Goal: Information Seeking & Learning: Check status

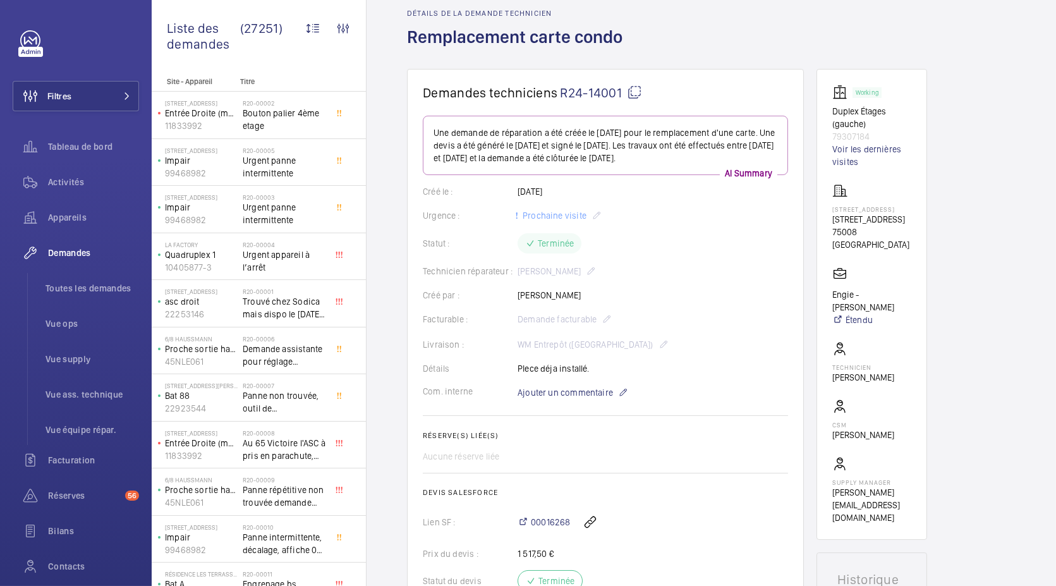
scroll to position [54, 0]
click at [858, 134] on p "79307184" at bounding box center [871, 137] width 79 height 13
copy p "79307184"
click at [87, 294] on span "Toutes les demandes" at bounding box center [93, 288] width 94 height 13
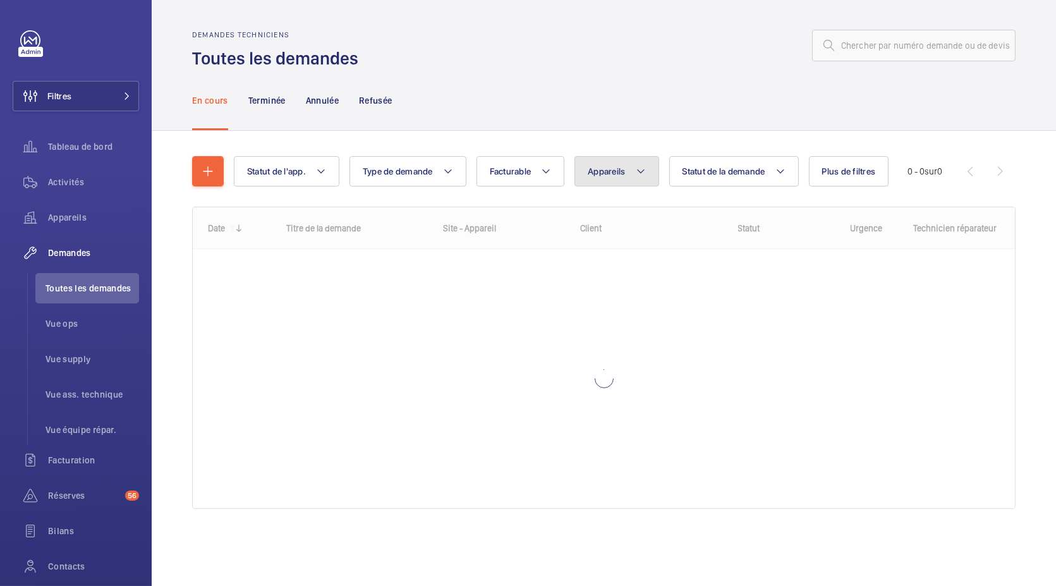
click at [626, 174] on button "Appareils" at bounding box center [616, 171] width 84 height 30
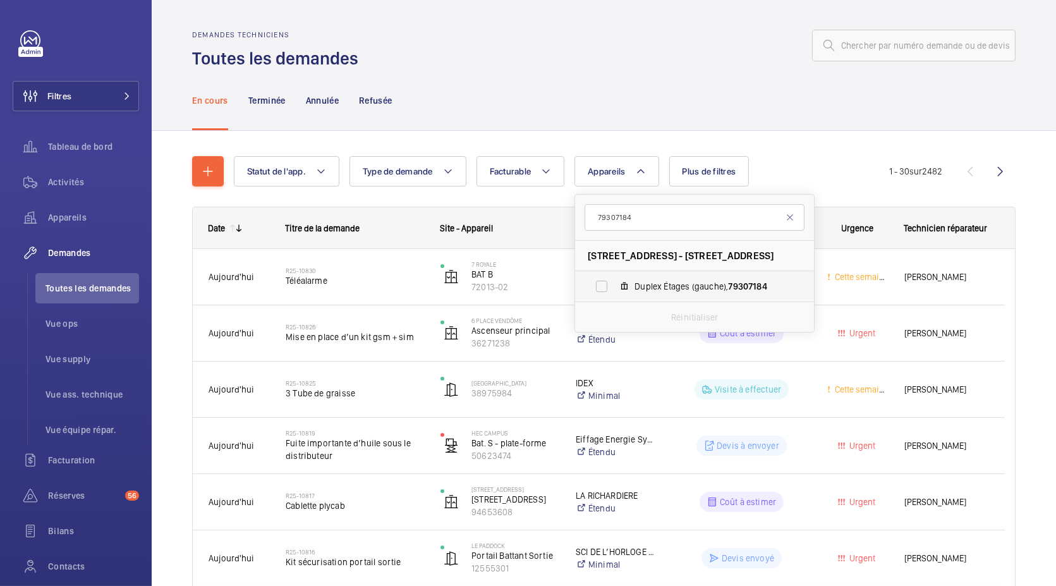
type input "79307184"
click at [629, 286] on mat-icon at bounding box center [624, 286] width 10 height 10
click at [614, 286] on input "Duplex Étages (gauche), 79307184" at bounding box center [601, 286] width 25 height 25
checkbox input "true"
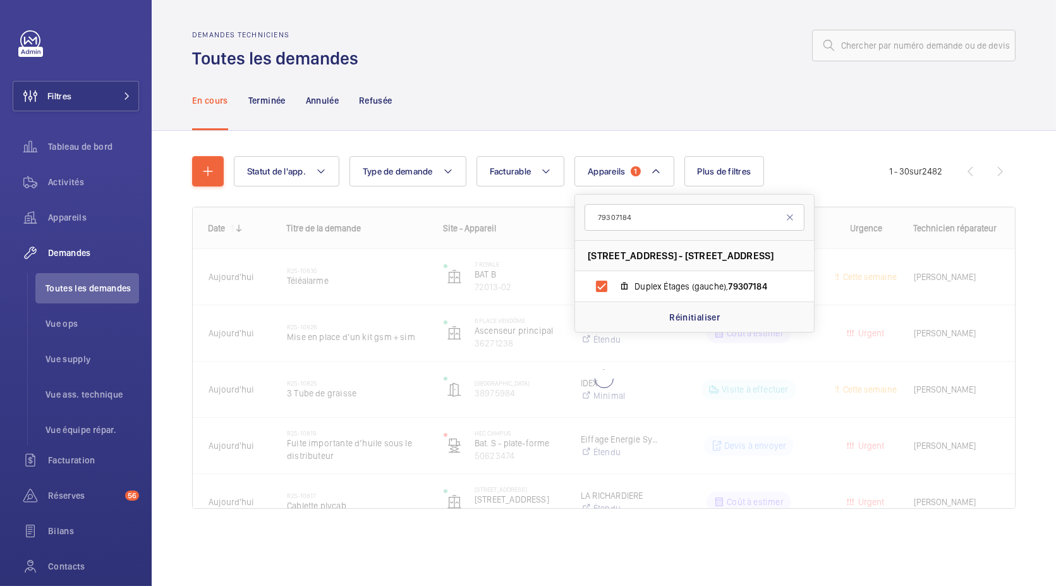
click at [583, 87] on div "En cours Terminée Annulée Refusée" at bounding box center [603, 100] width 823 height 60
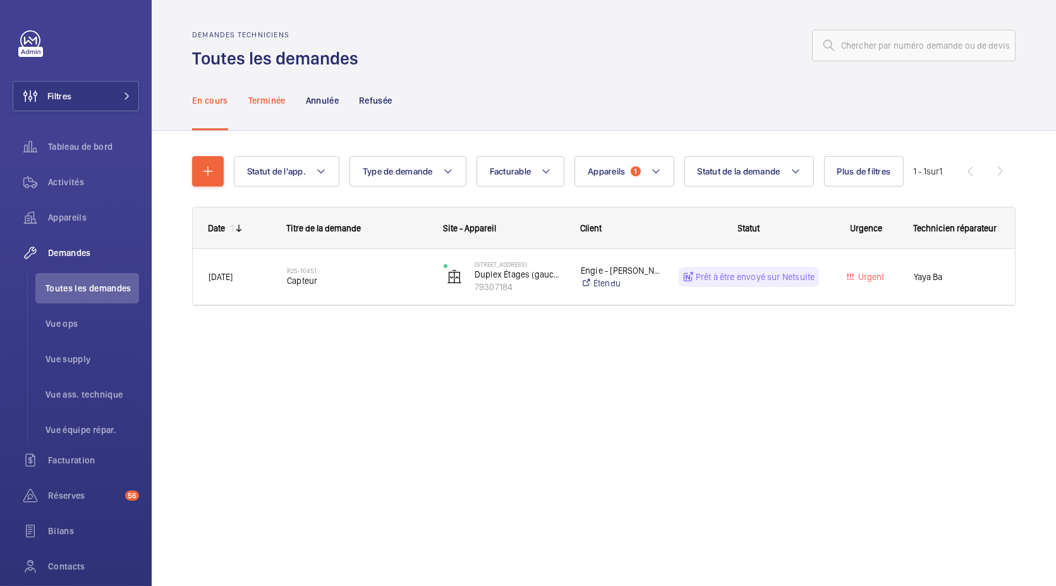
click at [267, 106] on p "Terminée" at bounding box center [266, 100] width 37 height 13
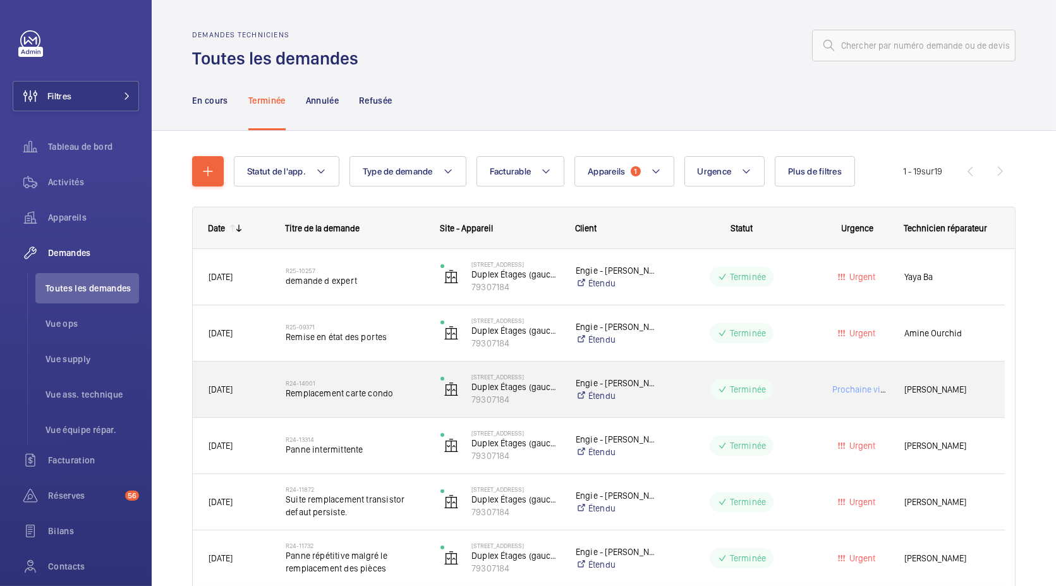
click at [341, 392] on span "Remplacement carte condo" at bounding box center [355, 393] width 138 height 13
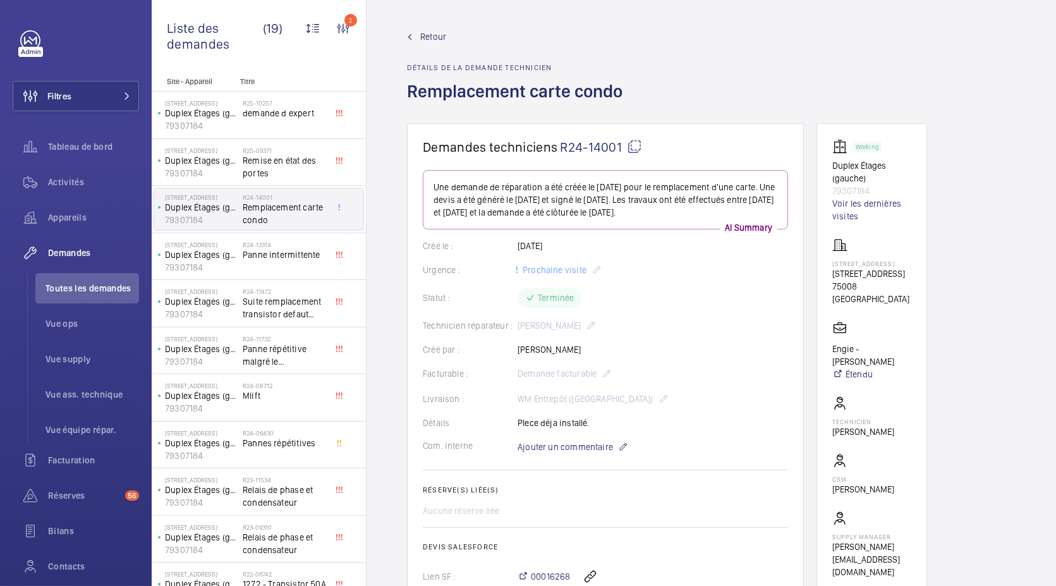
click at [430, 25] on wm-front-admin-header "Retour Détails de la demande technicien Remplacement carte condo" at bounding box center [711, 61] width 689 height 123
click at [430, 36] on span "Retour" at bounding box center [433, 36] width 26 height 13
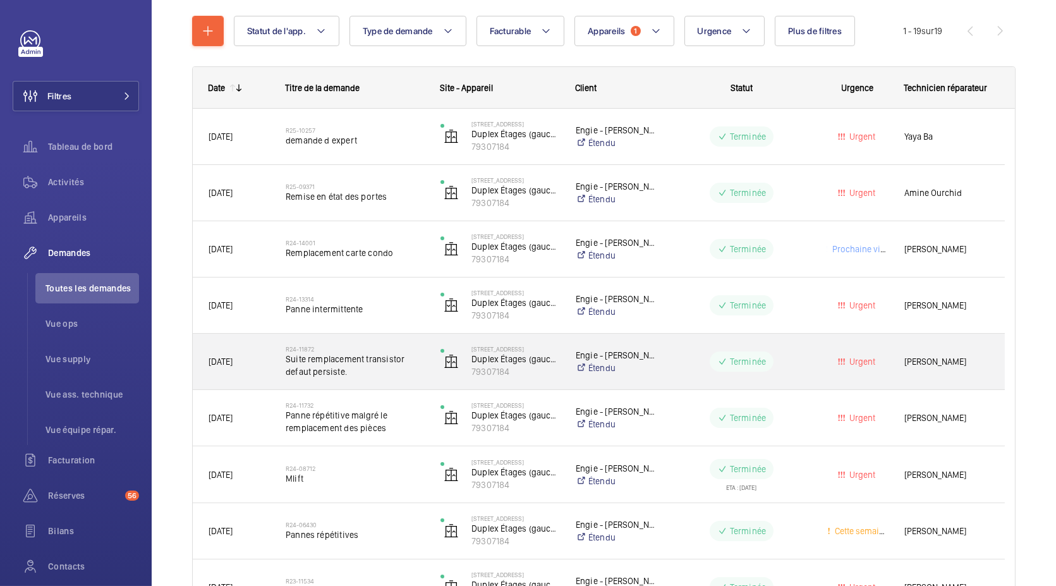
scroll to position [140, 0]
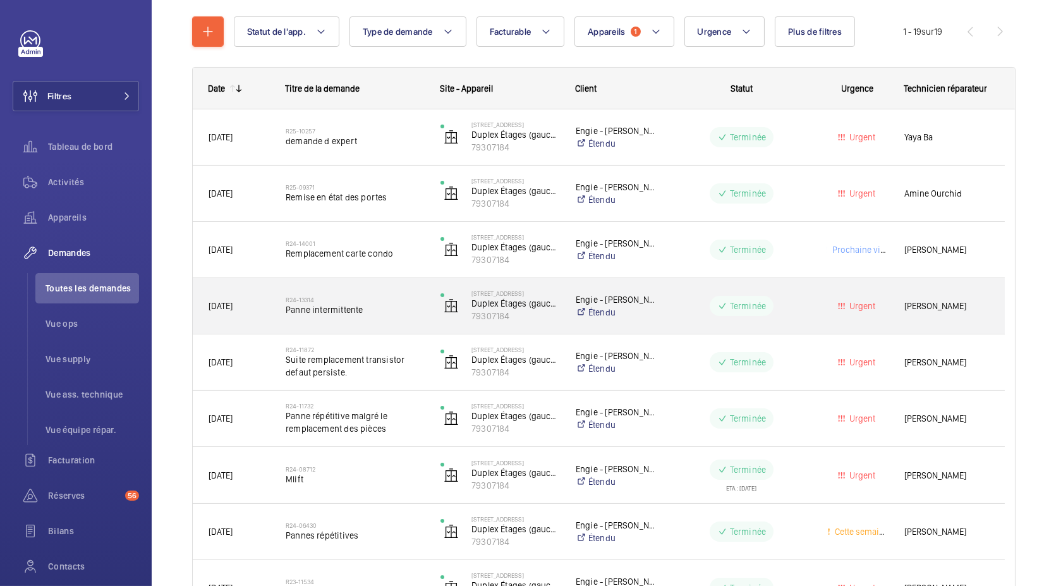
click at [354, 304] on span "Panne intermittente" at bounding box center [355, 309] width 138 height 13
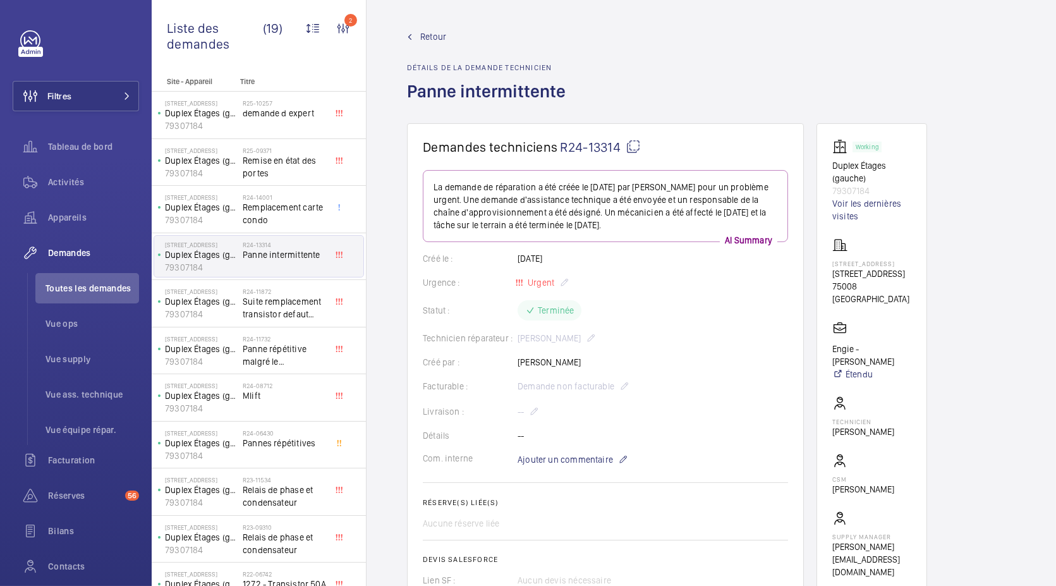
click at [439, 40] on span "Retour" at bounding box center [433, 36] width 26 height 13
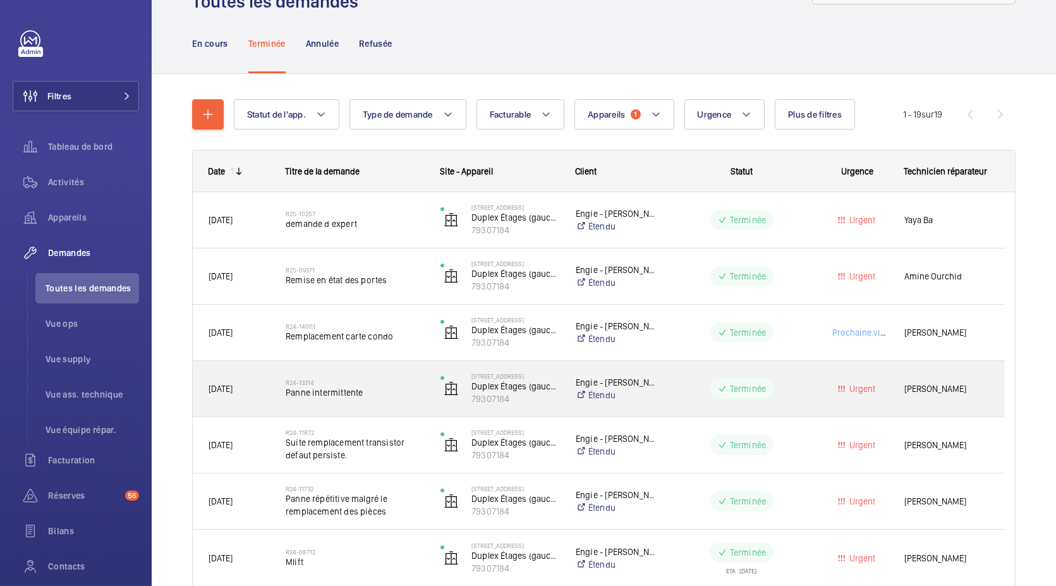
scroll to position [107, 0]
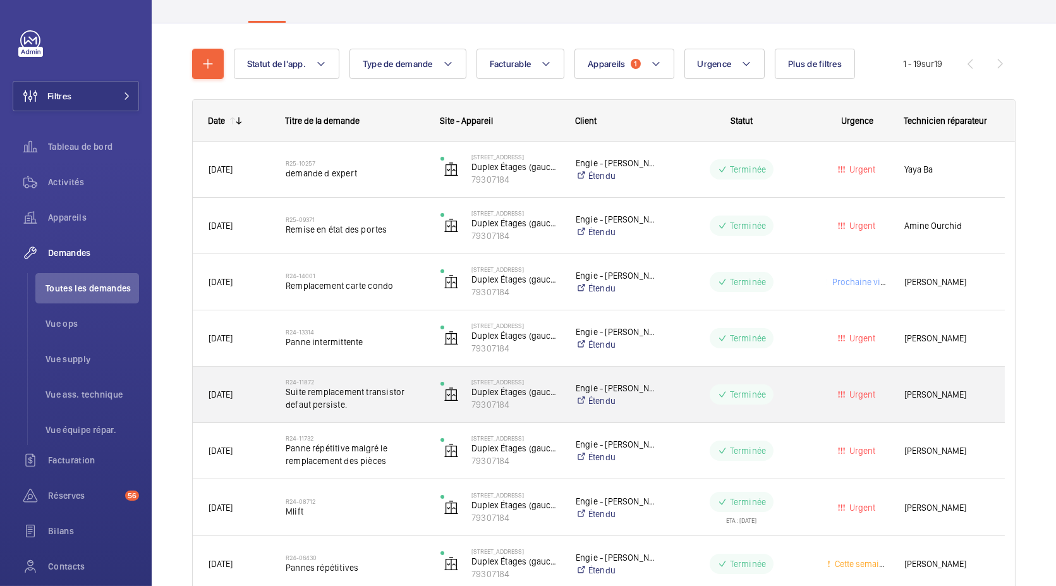
click at [391, 403] on span "Suite remplacement transistor defaut persiste." at bounding box center [355, 398] width 138 height 25
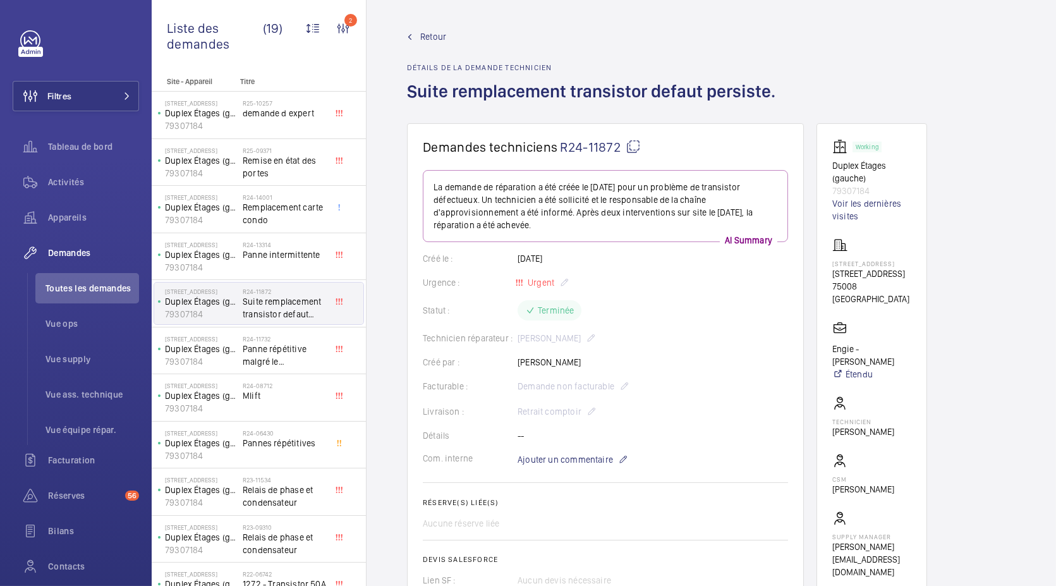
click at [435, 40] on span "Retour" at bounding box center [433, 36] width 26 height 13
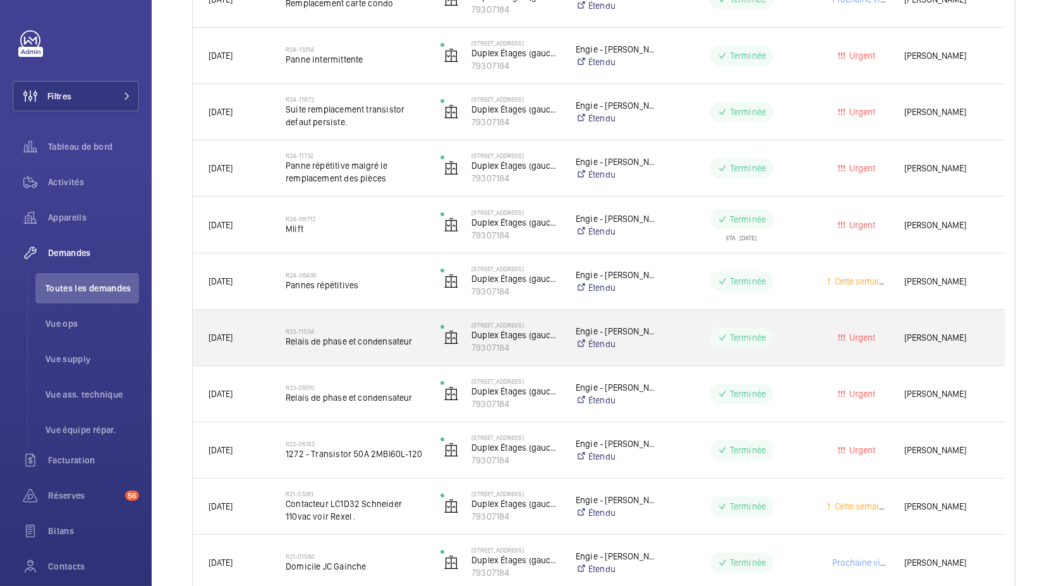
scroll to position [398, 0]
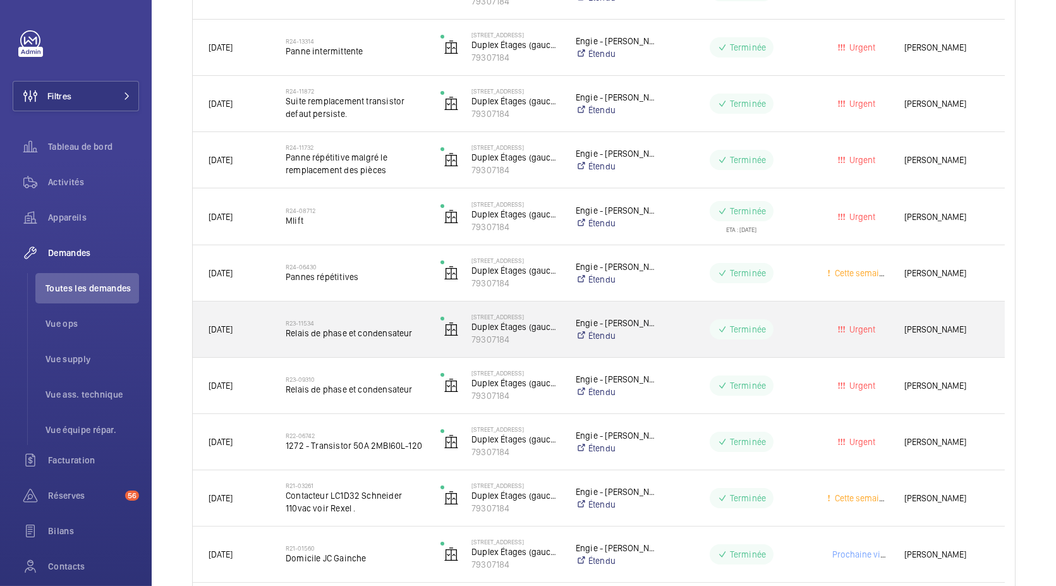
click at [375, 342] on div "R23-11534 Relais de phase et condensateur" at bounding box center [355, 329] width 138 height 37
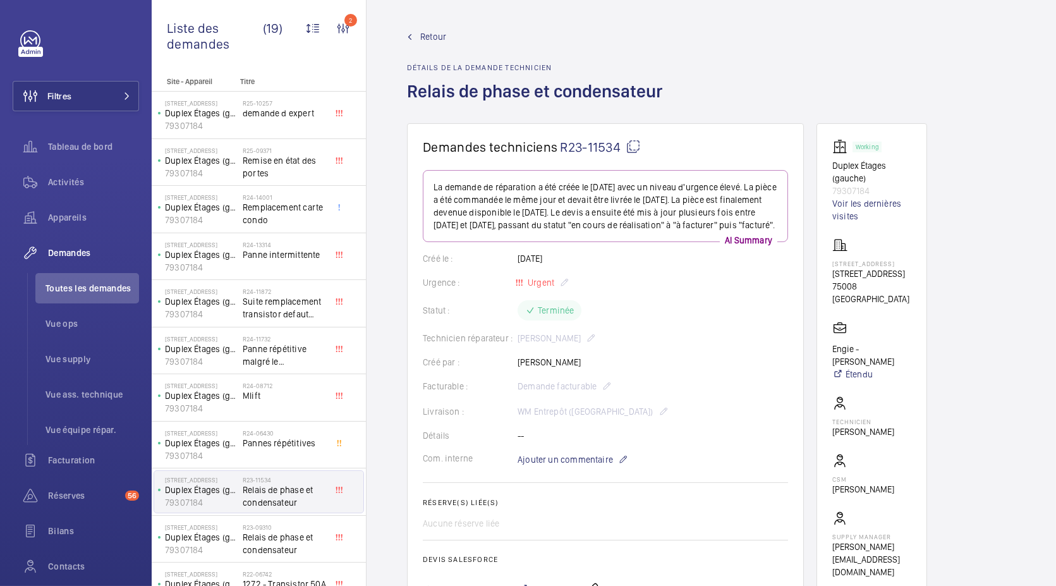
click at [431, 37] on span "Retour" at bounding box center [433, 36] width 26 height 13
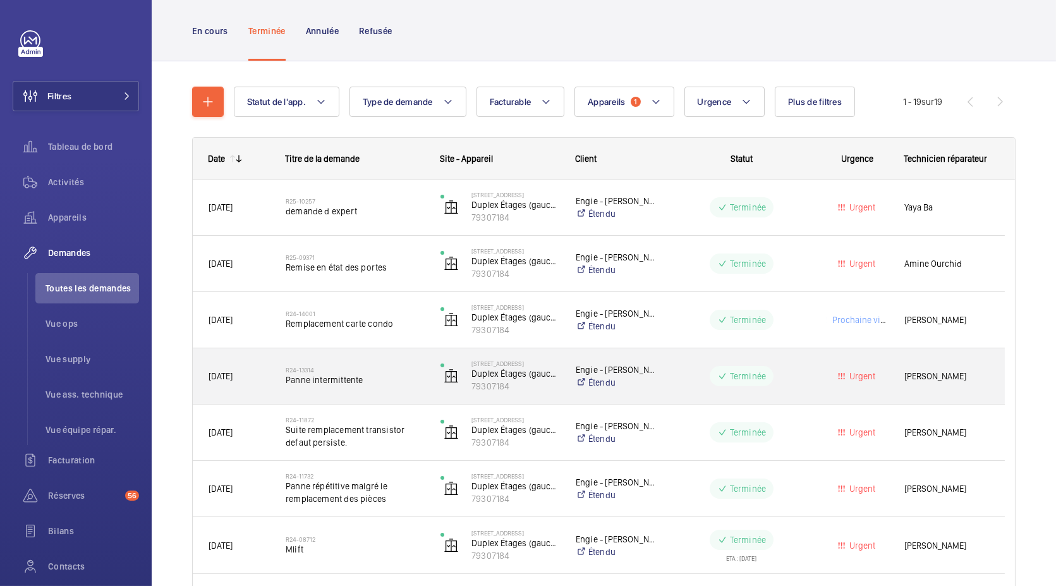
scroll to position [439, 0]
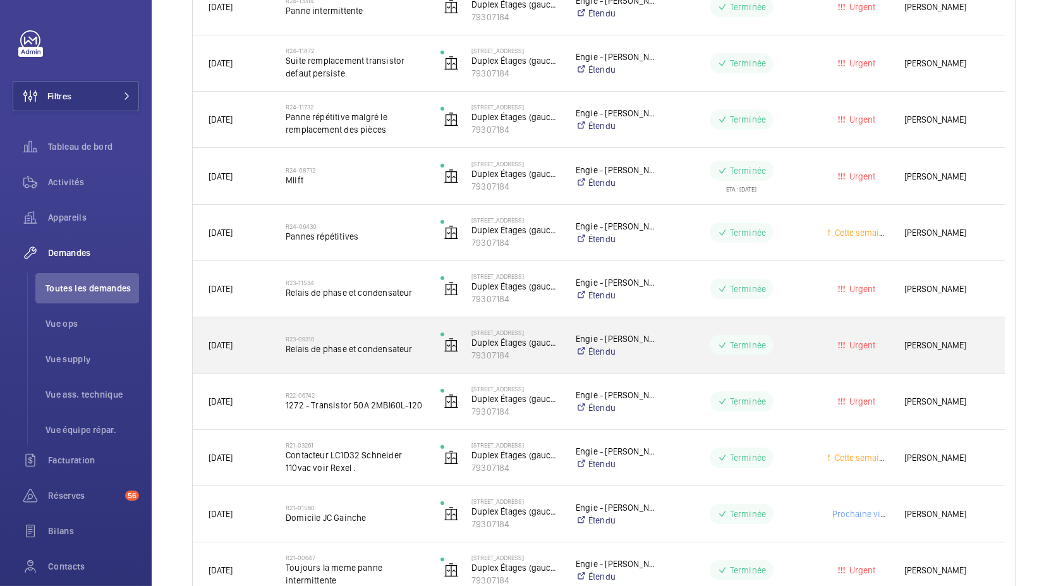
click at [345, 348] on span "Relais de phase et condensateur" at bounding box center [355, 349] width 138 height 13
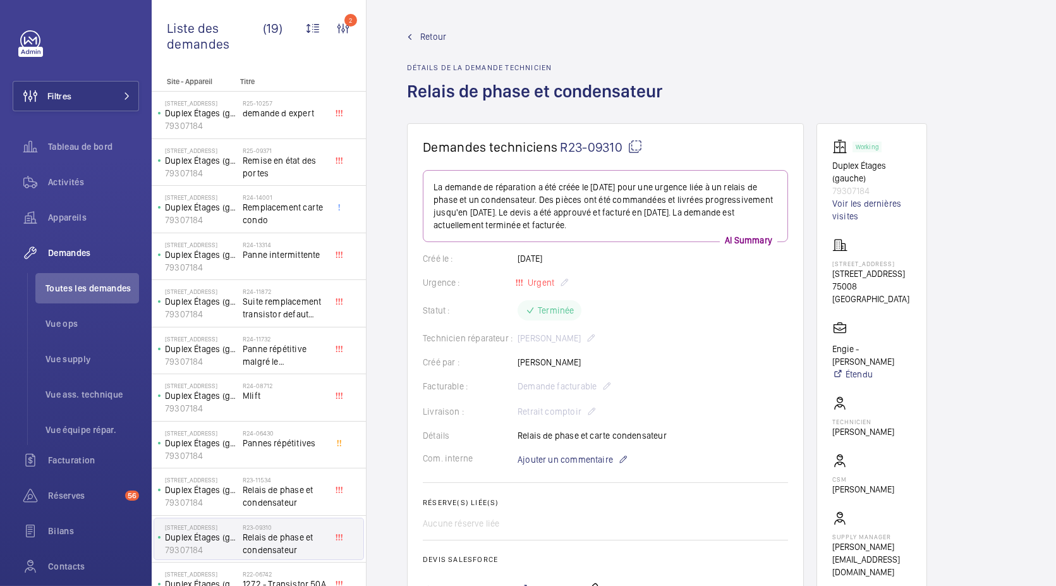
click at [440, 40] on span "Retour" at bounding box center [433, 36] width 26 height 13
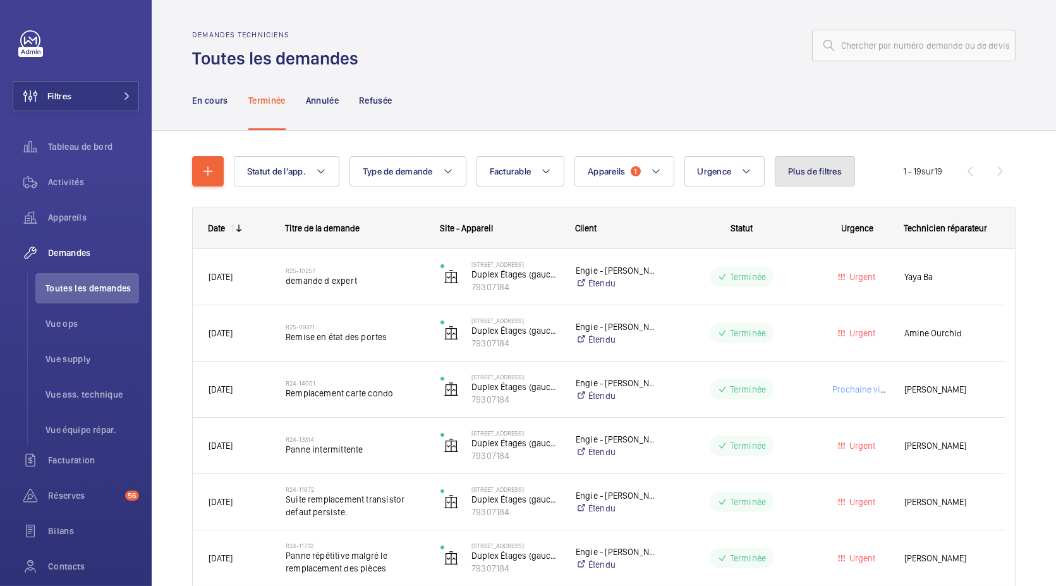
click at [796, 175] on span "Plus de filtres" at bounding box center [815, 171] width 54 height 10
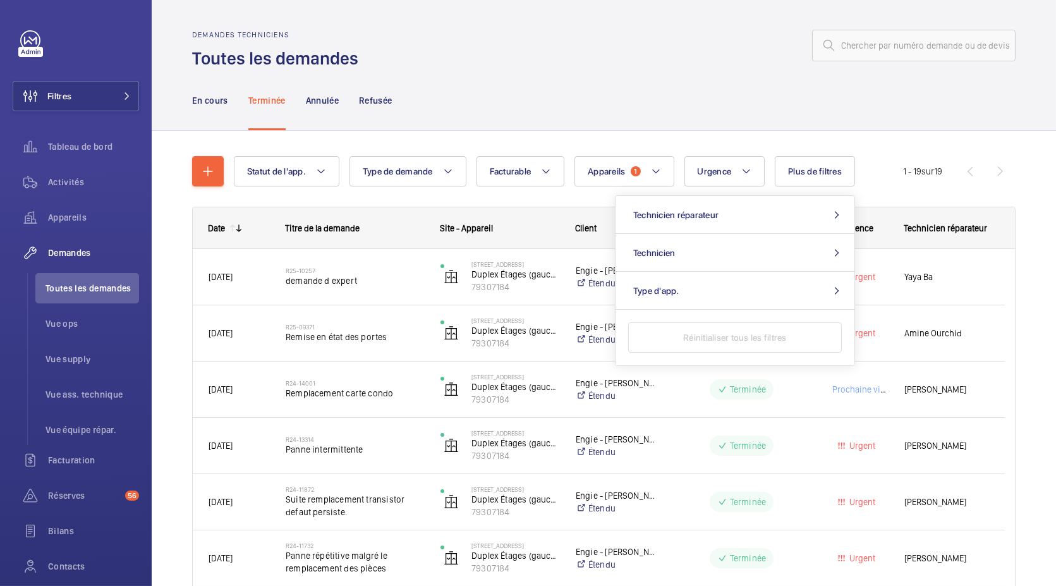
click at [455, 103] on div "En cours Terminée Annulée Refusée" at bounding box center [603, 100] width 823 height 60
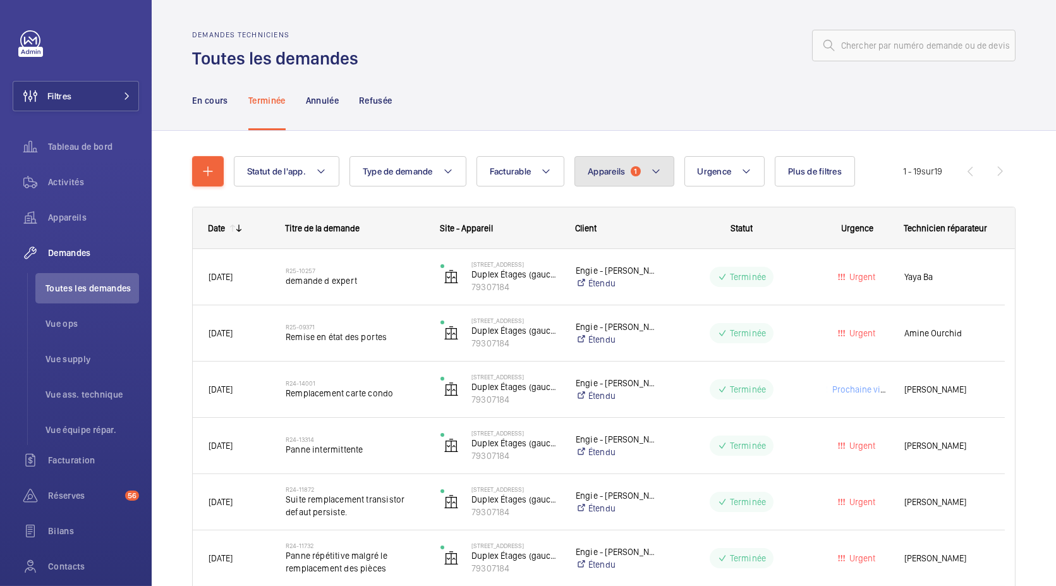
click at [603, 167] on span "Appareils" at bounding box center [606, 171] width 37 height 10
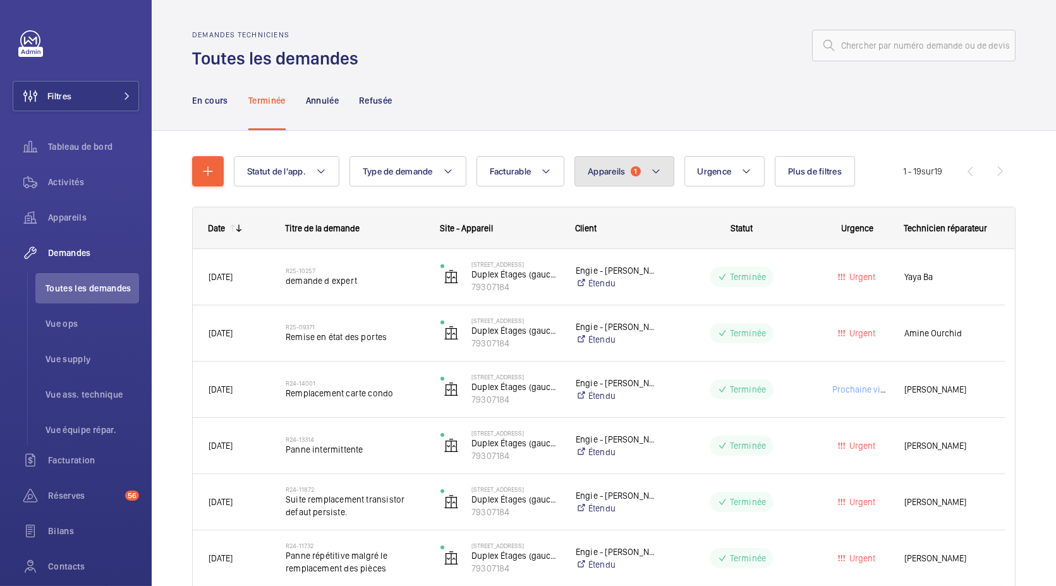
click at [612, 169] on span "Appareils" at bounding box center [606, 171] width 37 height 10
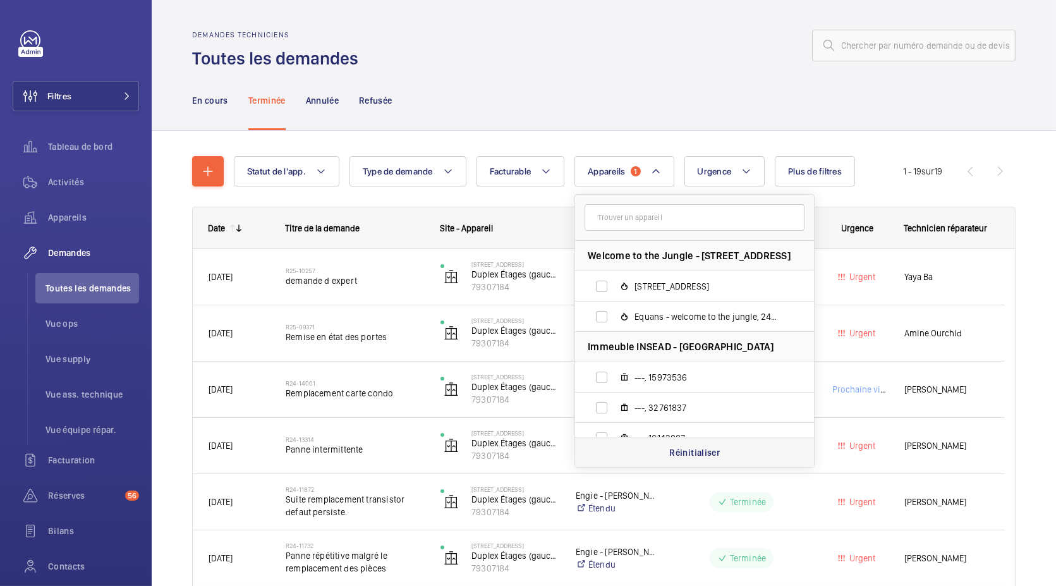
click at [690, 446] on p "Réinitialiser" at bounding box center [694, 452] width 51 height 13
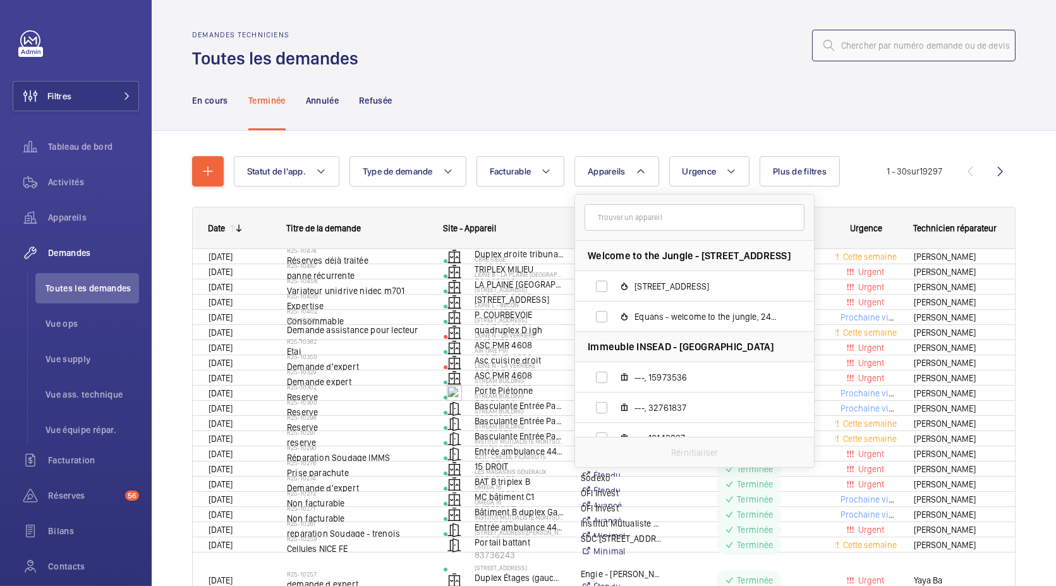
click at [872, 45] on input "text" at bounding box center [913, 46] width 203 height 32
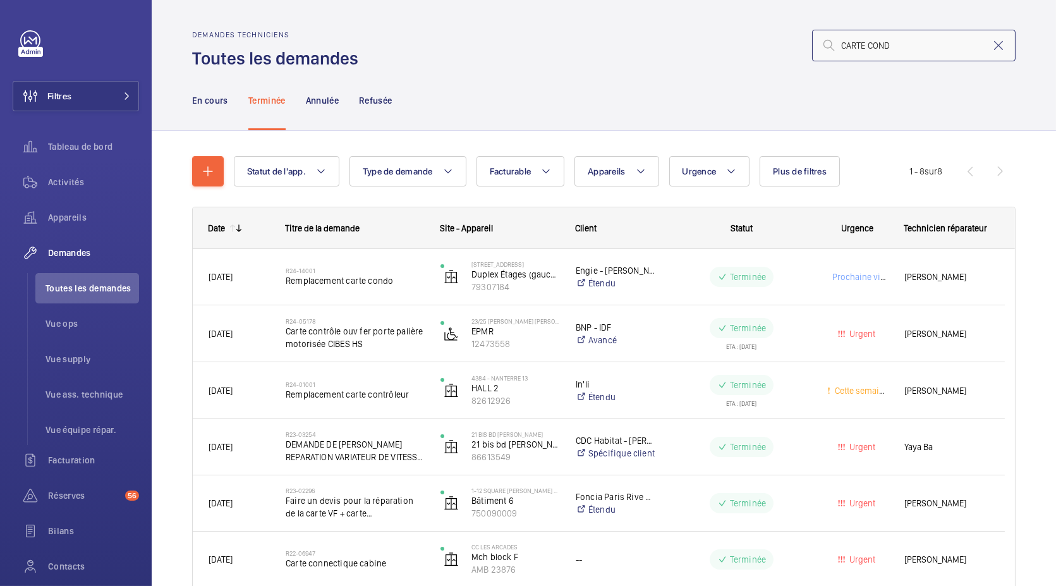
type input "CARTE COND"
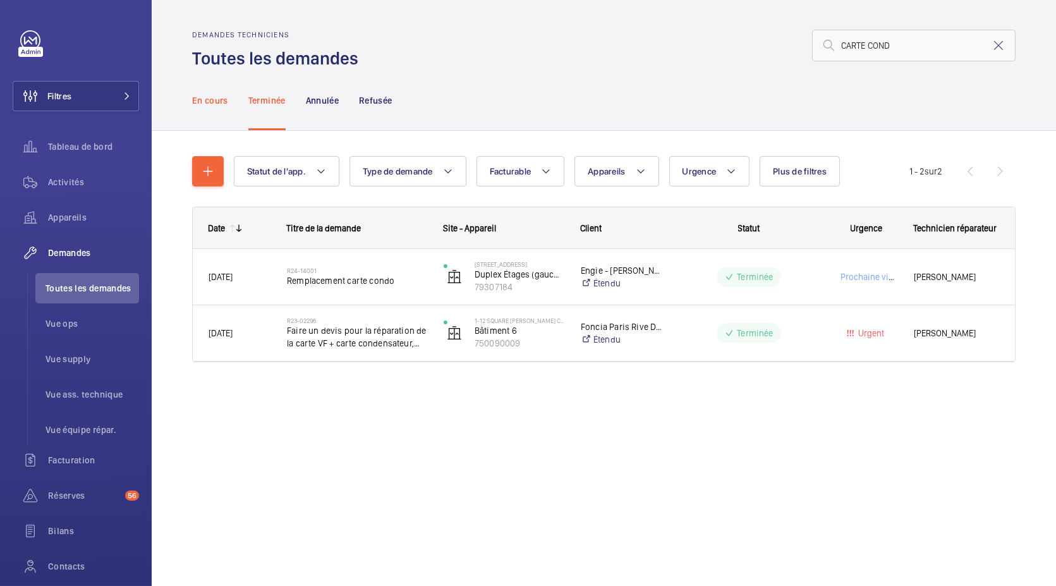
click at [215, 102] on p "En cours" at bounding box center [210, 100] width 36 height 13
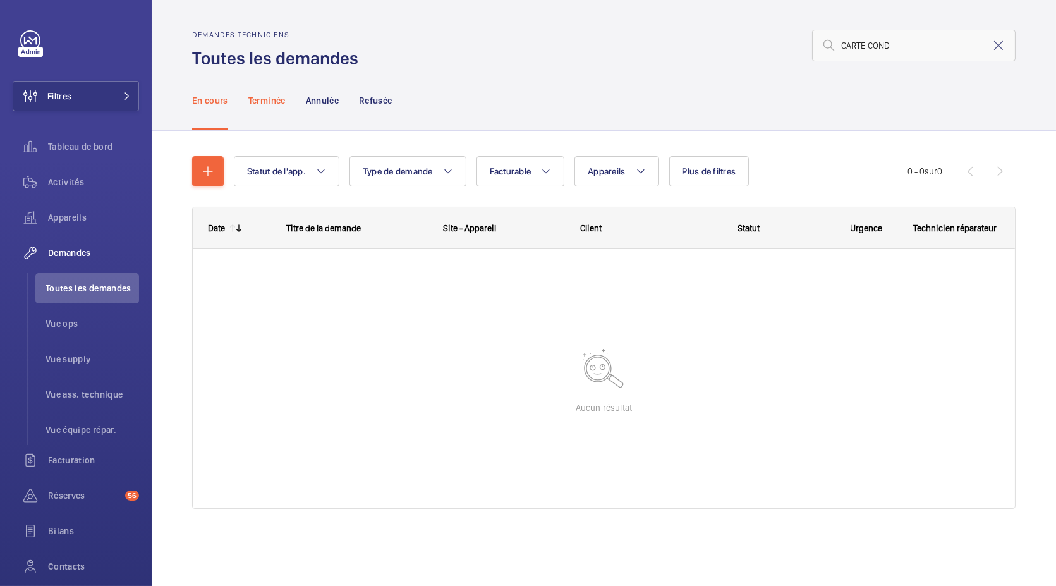
click at [277, 106] on p "Terminée" at bounding box center [266, 100] width 37 height 13
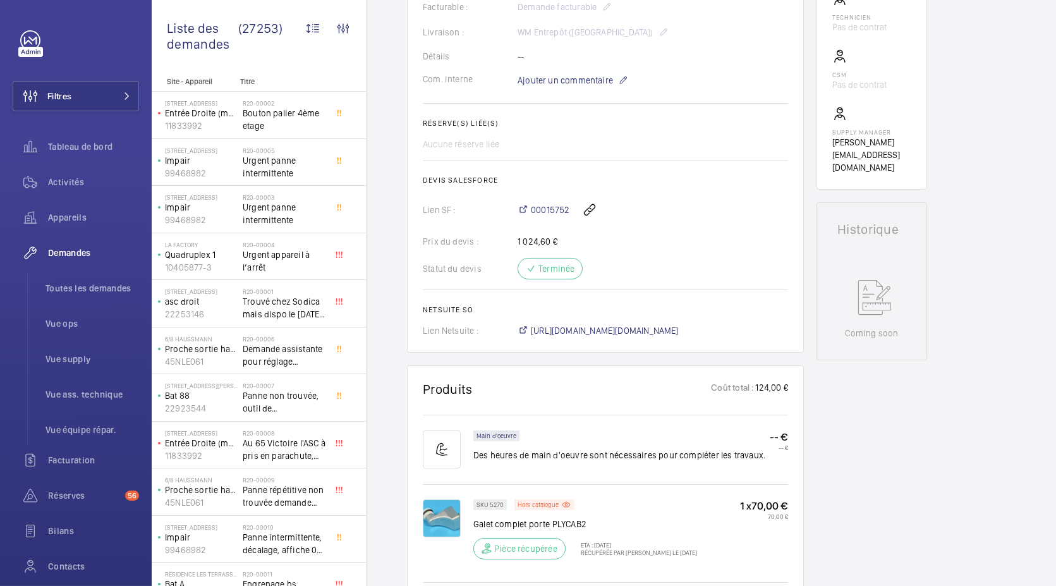
scroll to position [377, 0]
click at [624, 326] on span "https://6461500.app.netsuite.com/app/accounting/transactions/salesord.nl?id=203…" at bounding box center [605, 332] width 148 height 13
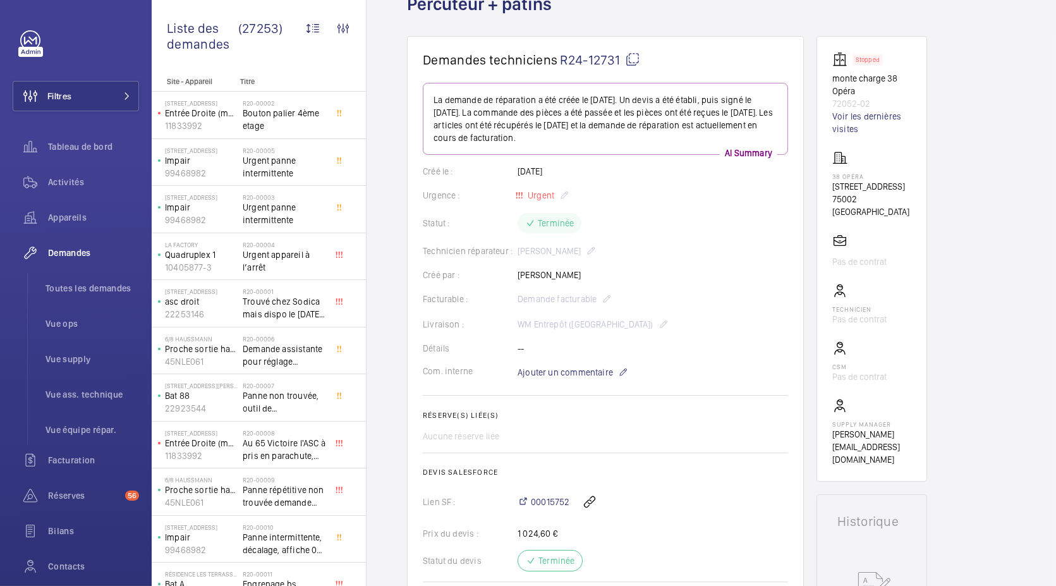
scroll to position [82, 0]
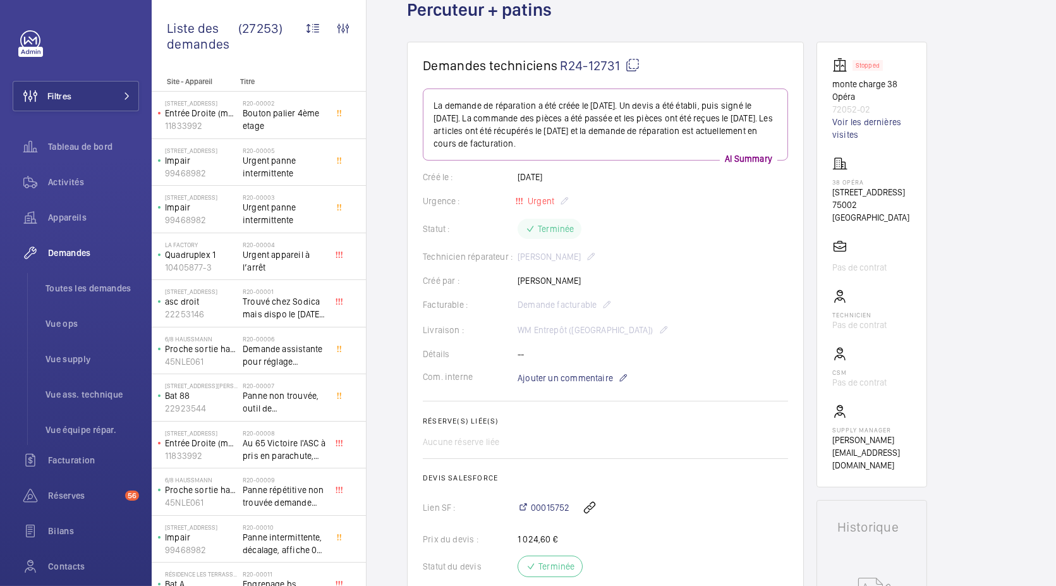
click at [852, 110] on p "72052-02" at bounding box center [871, 109] width 79 height 13
copy p "72052-02"
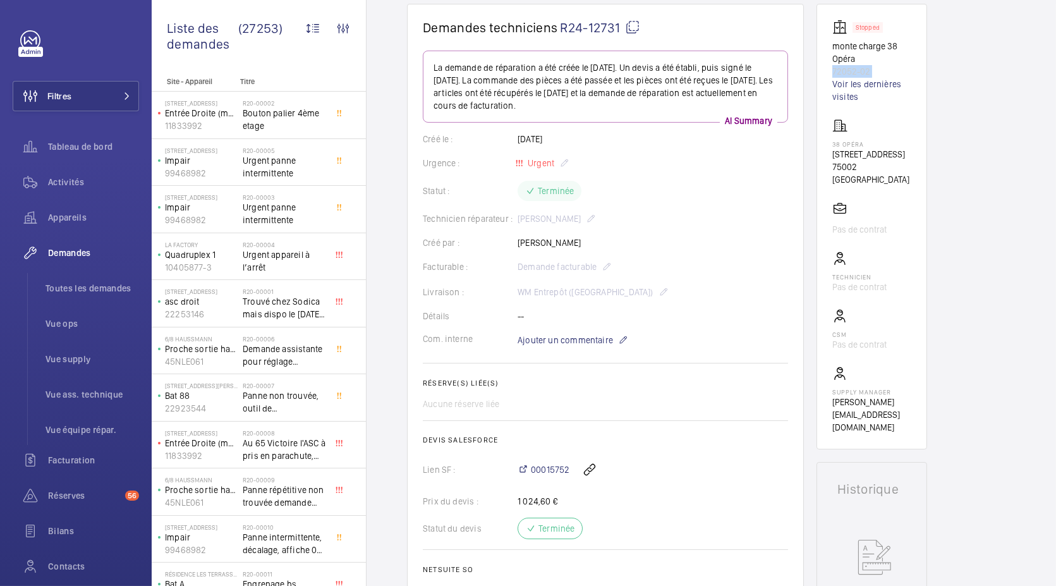
scroll to position [69, 0]
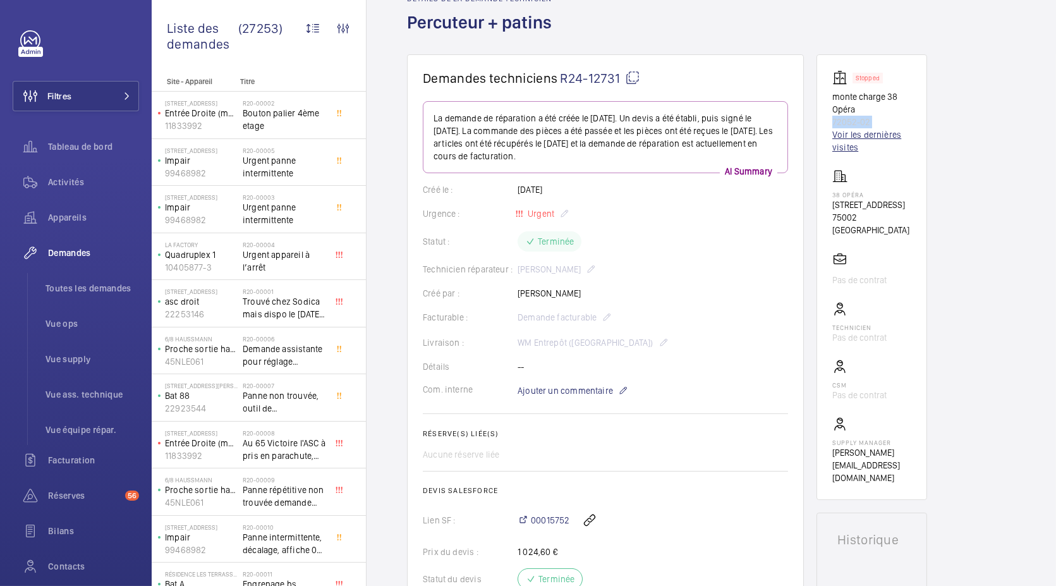
click at [870, 138] on link "Voir les dernières visites" at bounding box center [871, 140] width 79 height 25
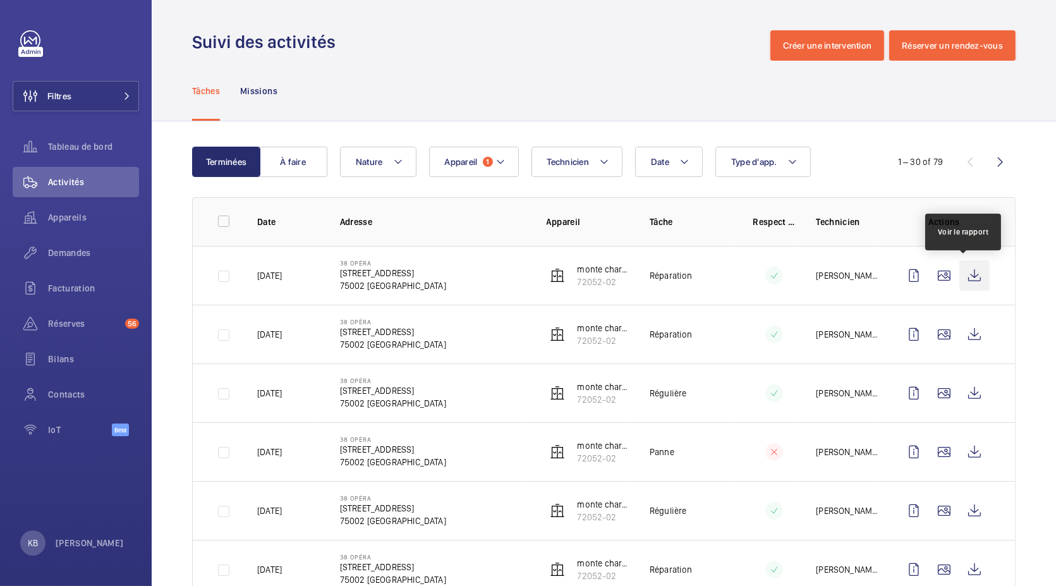
click at [960, 274] on wm-front-icon-button at bounding box center [974, 275] width 30 height 30
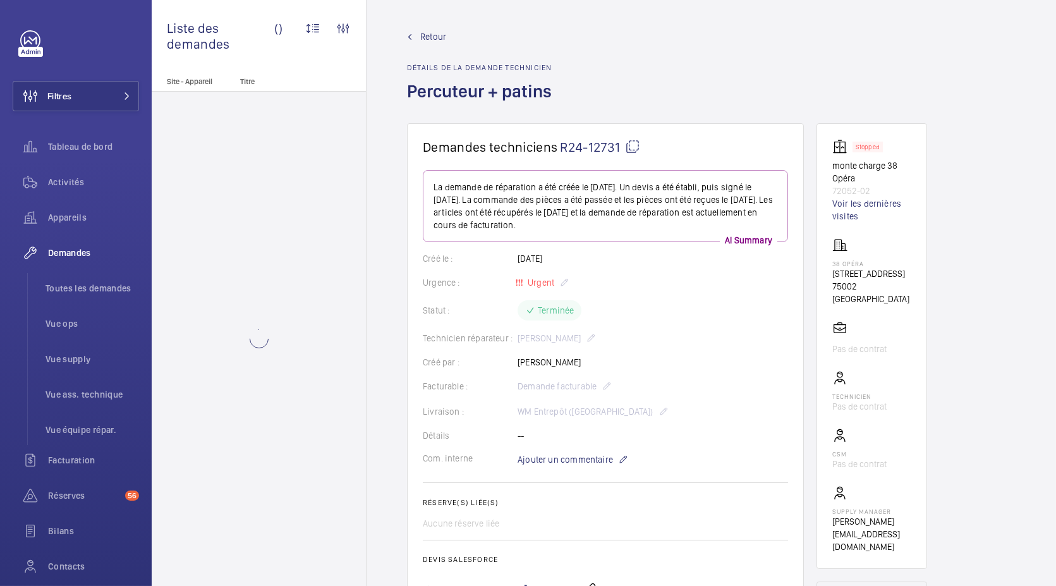
click at [672, 117] on div "Retour Détails de la demande technicien Percuteur + patins" at bounding box center [711, 76] width 609 height 93
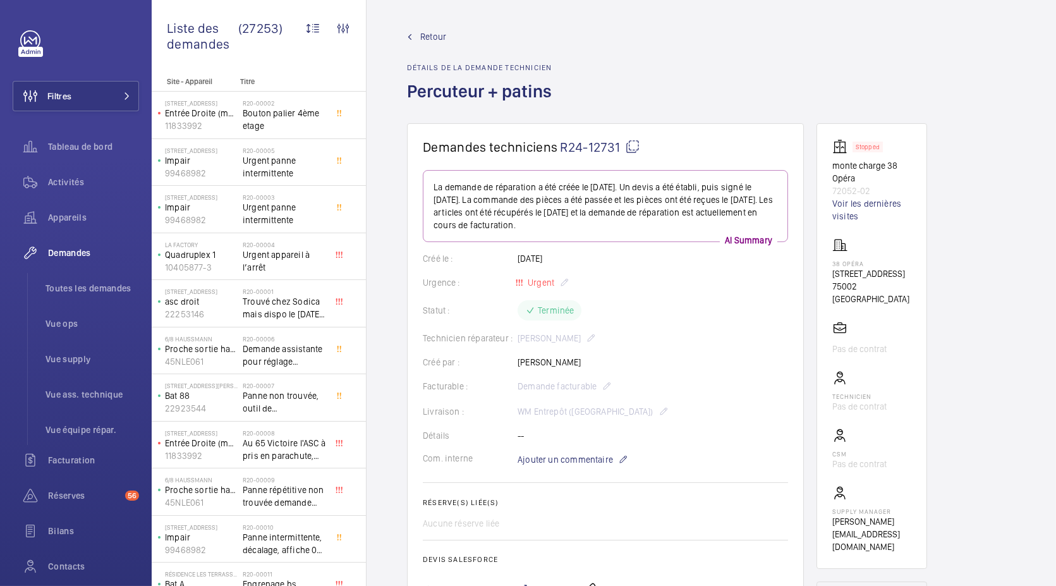
click at [853, 190] on p "72052-02" at bounding box center [871, 191] width 79 height 13
copy p "72052-02"
click at [92, 288] on span "Toutes les demandes" at bounding box center [93, 288] width 94 height 13
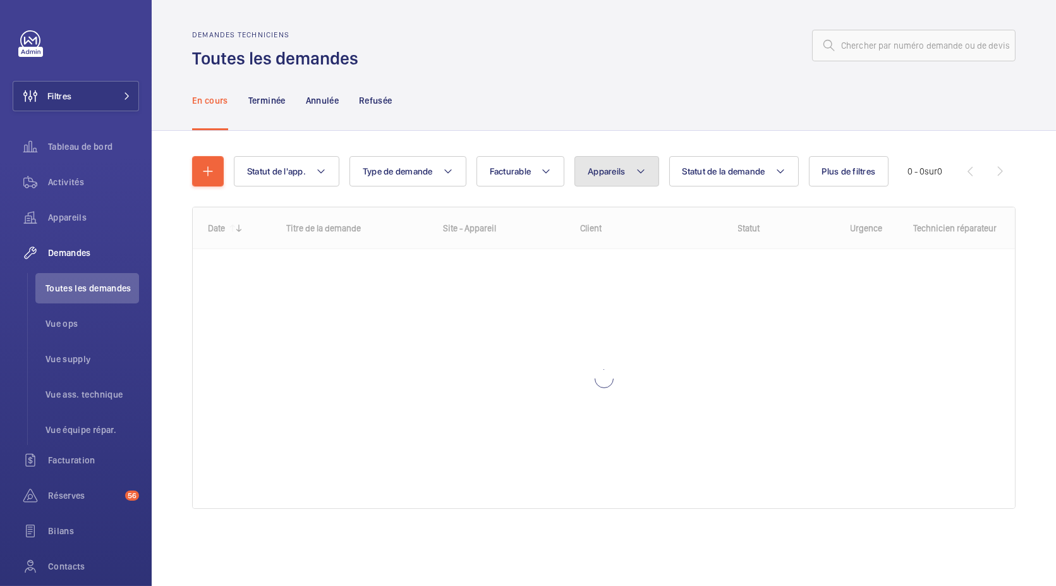
click at [637, 171] on button "Appareils" at bounding box center [616, 171] width 84 height 30
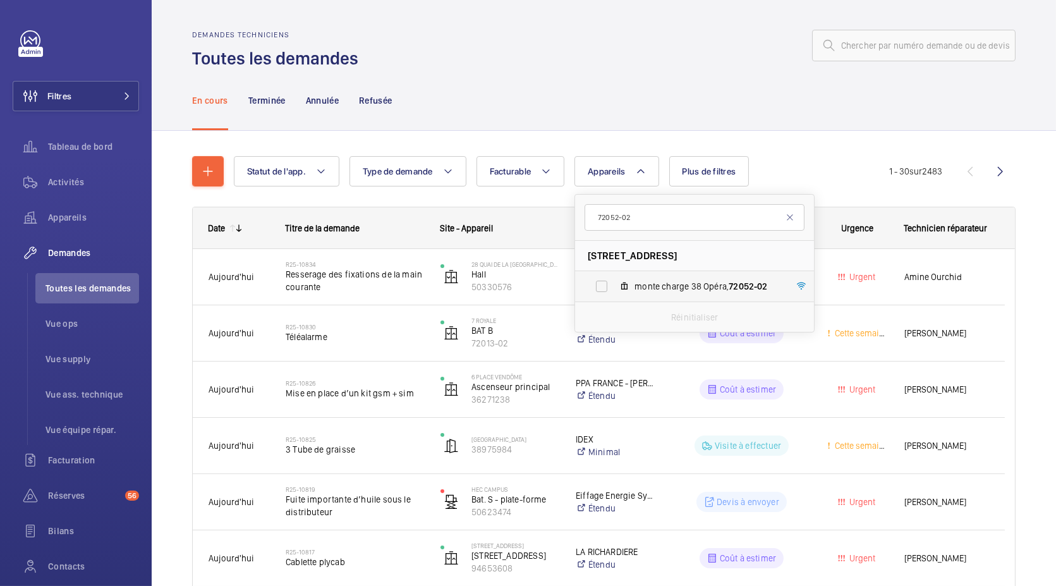
type input "72052-02"
click at [646, 280] on span "monte charge 38 Opéra, 72052-02" at bounding box center [707, 286] width 147 height 13
click at [614, 279] on input "monte charge 38 Opéra, 72052-02" at bounding box center [601, 286] width 25 height 25
checkbox input "true"
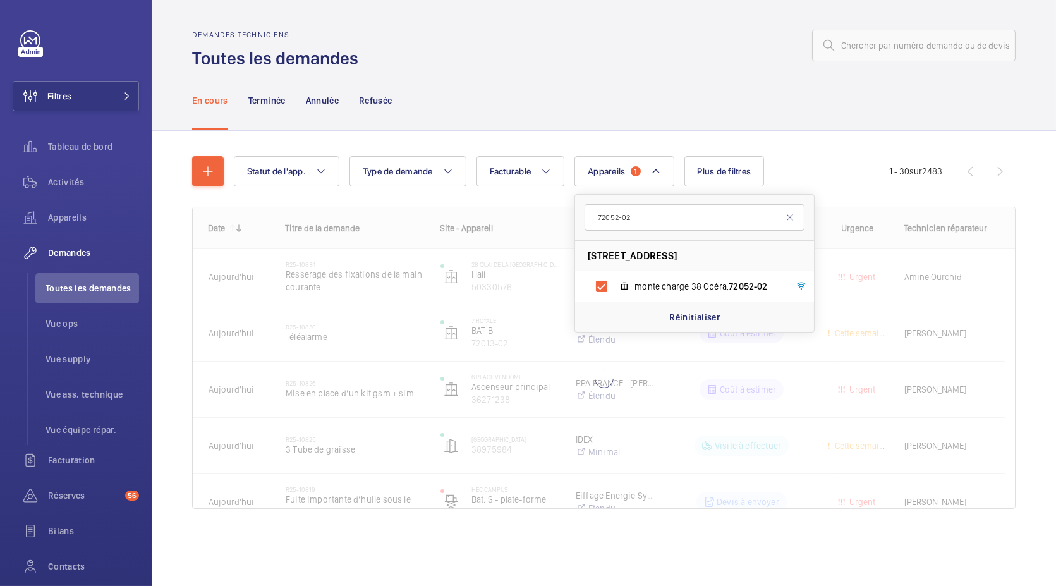
click at [614, 82] on div "En cours Terminée Annulée Refusée" at bounding box center [603, 100] width 823 height 60
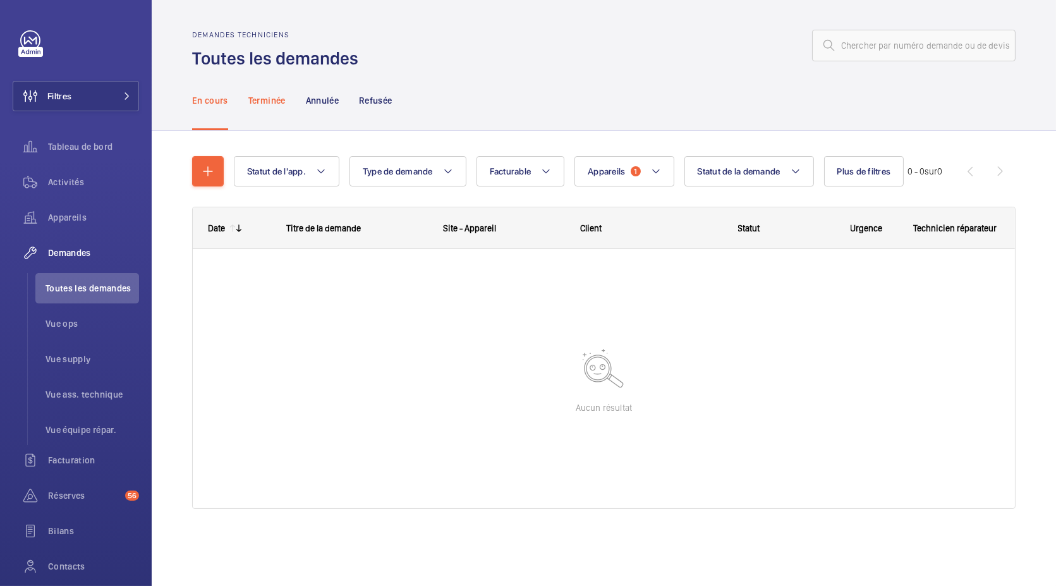
click at [269, 106] on p "Terminée" at bounding box center [266, 100] width 37 height 13
click at [628, 174] on button "Appareils 1" at bounding box center [623, 171] width 99 height 30
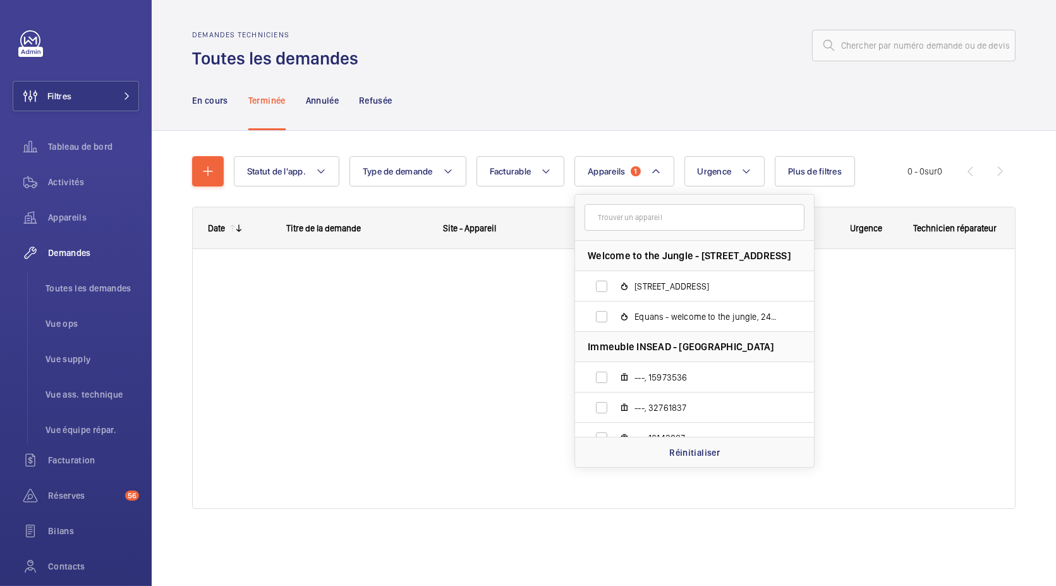
click at [662, 216] on input "text" at bounding box center [695, 217] width 220 height 27
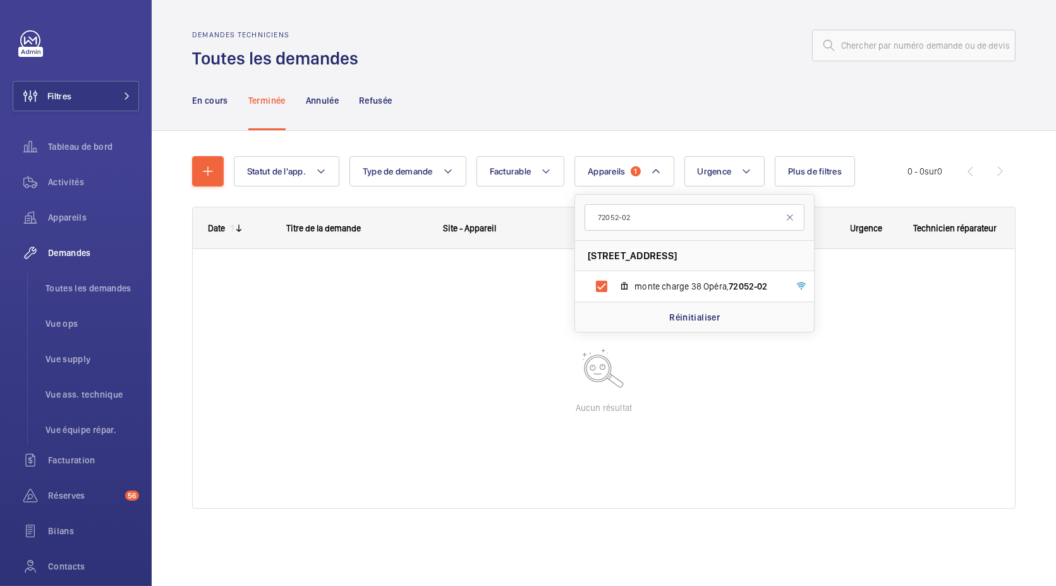
type input "72052-02"
click at [677, 61] on div "Demandes techniciens Toutes les demandes" at bounding box center [603, 50] width 823 height 40
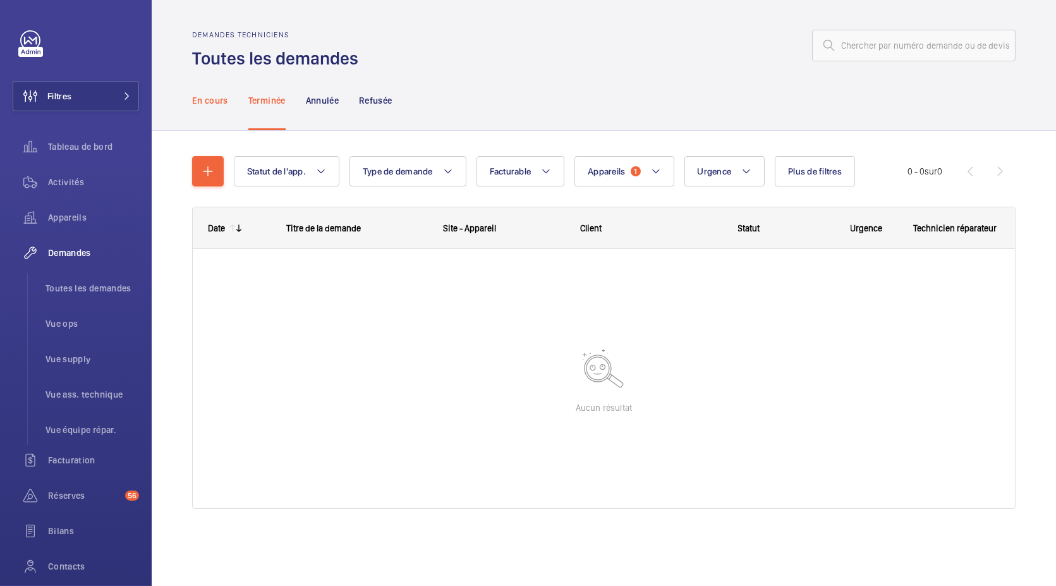
click at [216, 111] on div "En cours" at bounding box center [210, 100] width 36 height 60
click at [272, 109] on div "Terminée" at bounding box center [266, 100] width 37 height 60
click at [621, 171] on span "Appareils" at bounding box center [606, 171] width 37 height 10
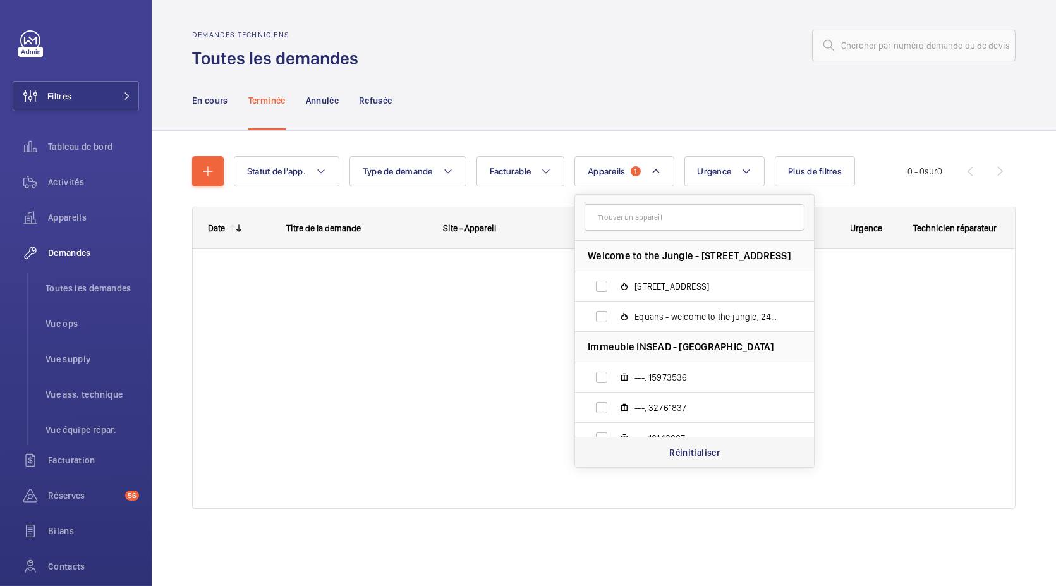
click at [700, 447] on p "Réinitialiser" at bounding box center [694, 452] width 51 height 13
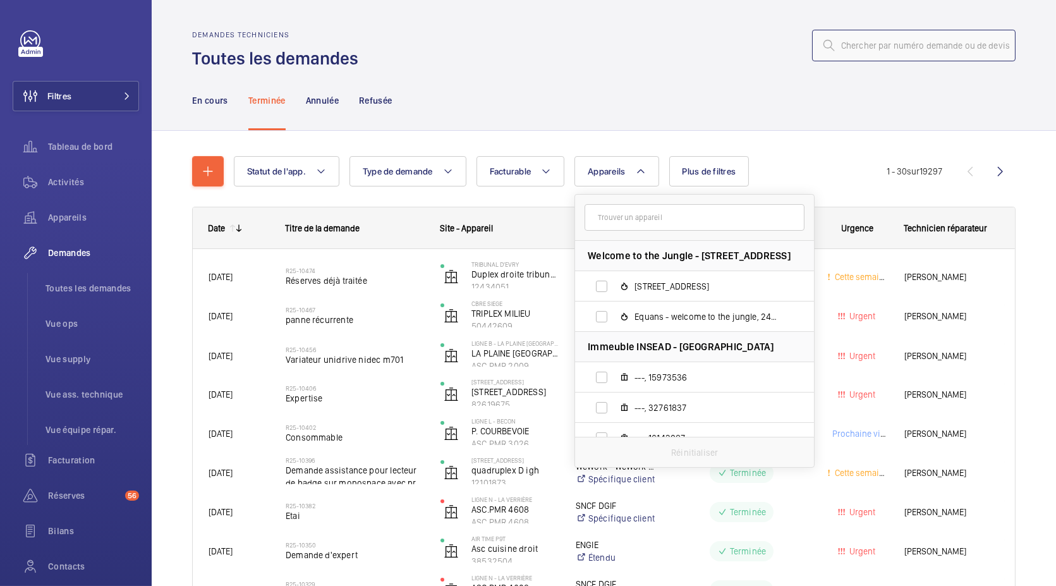
click at [880, 54] on input "text" at bounding box center [913, 46] width 203 height 32
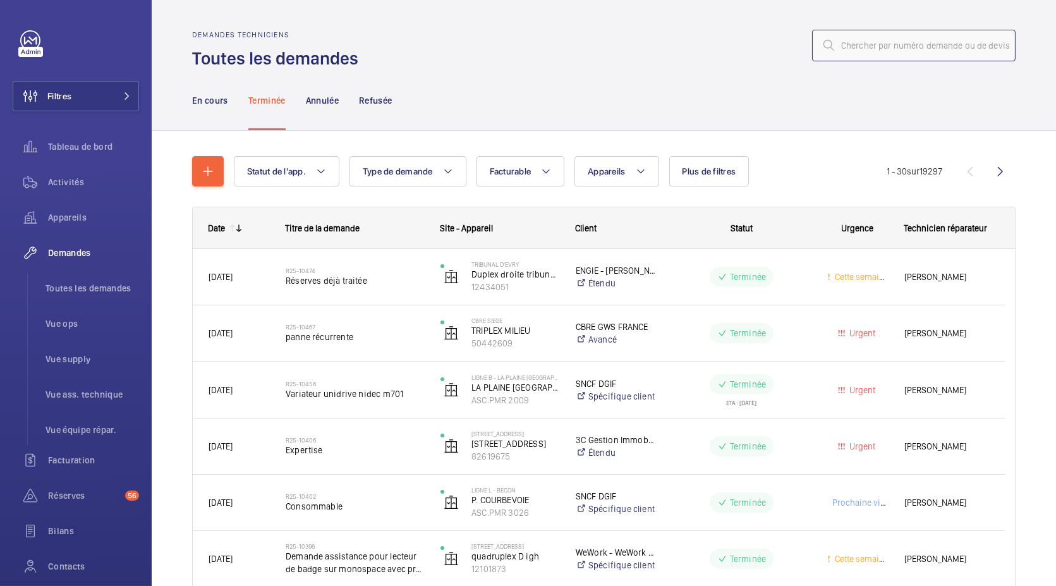
paste input "R24-12731"
type input "R24-12731"
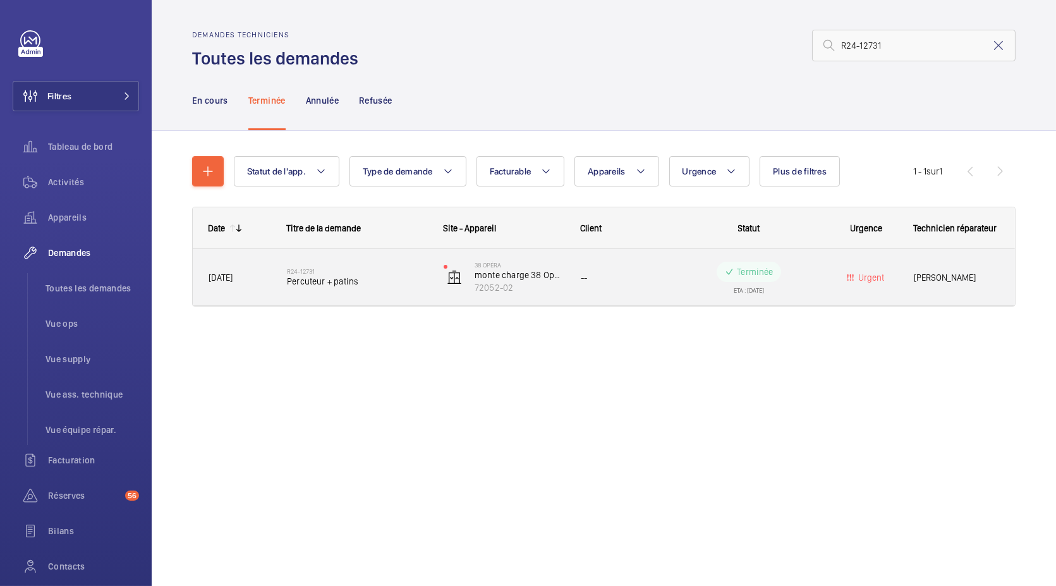
drag, startPoint x: 518, startPoint y: 284, endPoint x: 497, endPoint y: 316, distance: 38.7
click at [497, 316] on div "Date Titre de la demande Site - Appareil Client --" at bounding box center [603, 272] width 823 height 130
drag, startPoint x: 462, startPoint y: 295, endPoint x: 525, endPoint y: 289, distance: 63.5
click at [525, 289] on div "38 Opéra monte charge 38 Opéra 72052-02" at bounding box center [496, 278] width 136 height 52
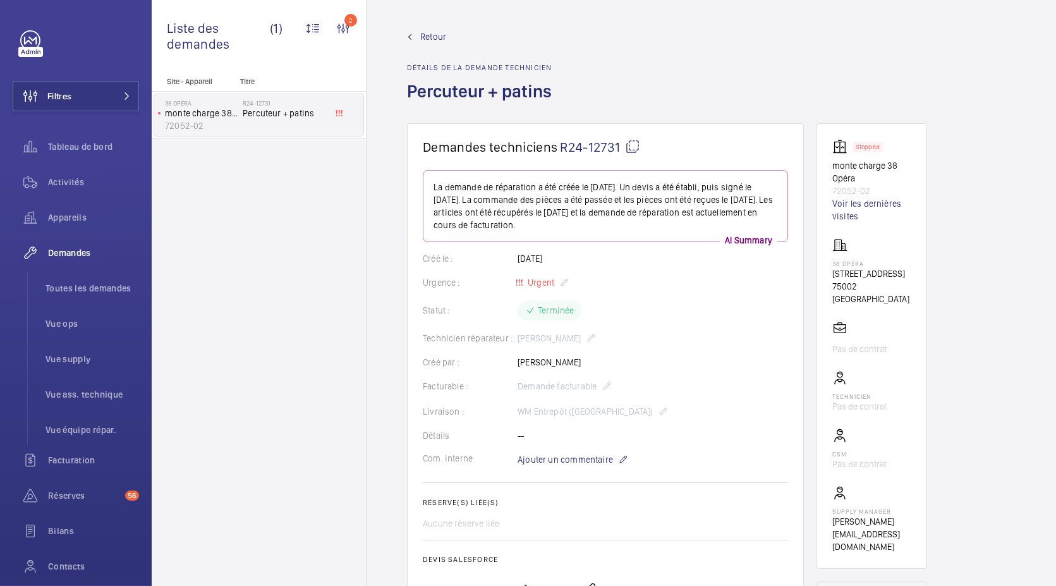
click at [851, 191] on p "72052-02" at bounding box center [871, 191] width 79 height 13
copy p "72052-02"
click at [439, 37] on span "Retour" at bounding box center [433, 36] width 26 height 13
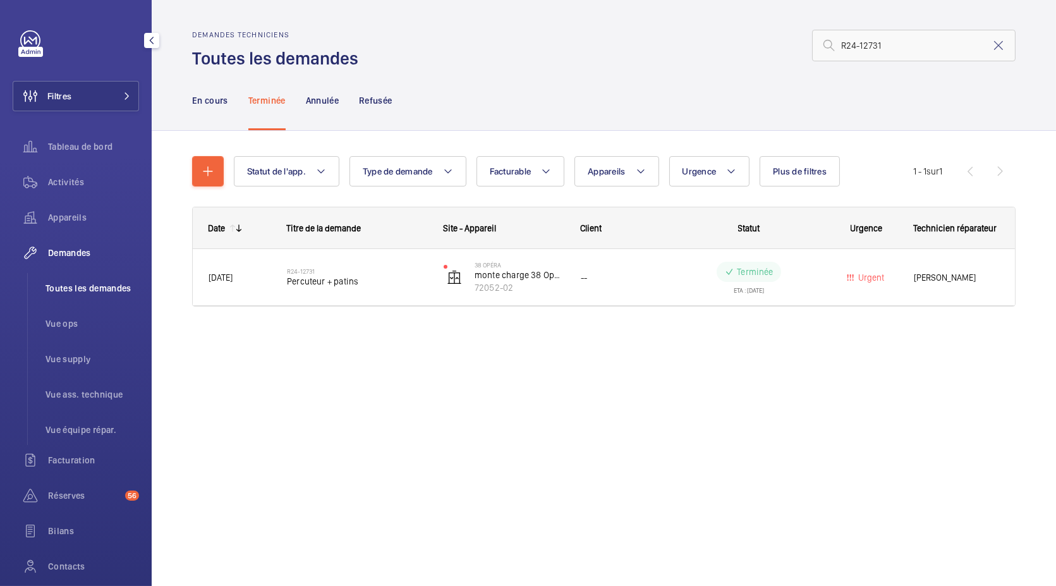
click at [95, 284] on span "Toutes les demandes" at bounding box center [93, 288] width 94 height 13
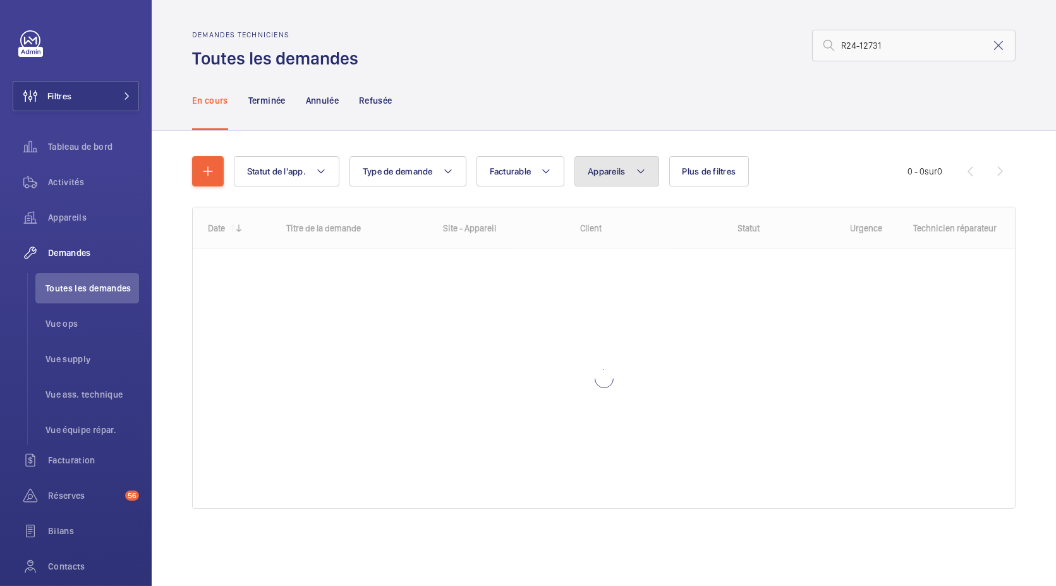
click at [621, 179] on button "Appareils" at bounding box center [616, 171] width 84 height 30
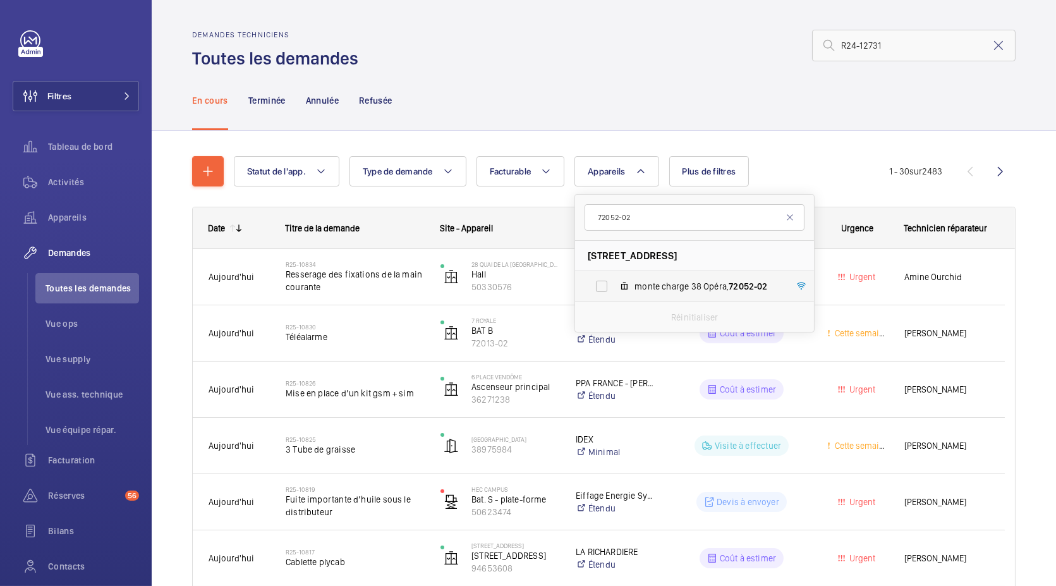
type input "72052-02"
click at [667, 290] on span "monte charge 38 Opéra, 72052-02" at bounding box center [707, 286] width 147 height 13
click at [614, 290] on input "monte charge 38 Opéra, 72052-02" at bounding box center [601, 286] width 25 height 25
checkbox input "true"
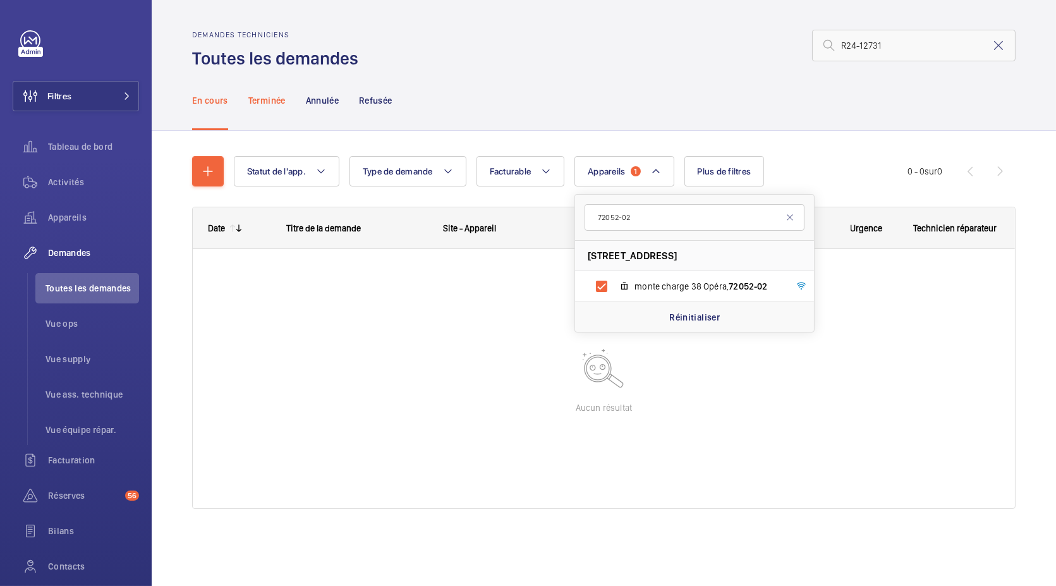
click at [269, 102] on p "Terminée" at bounding box center [266, 100] width 37 height 13
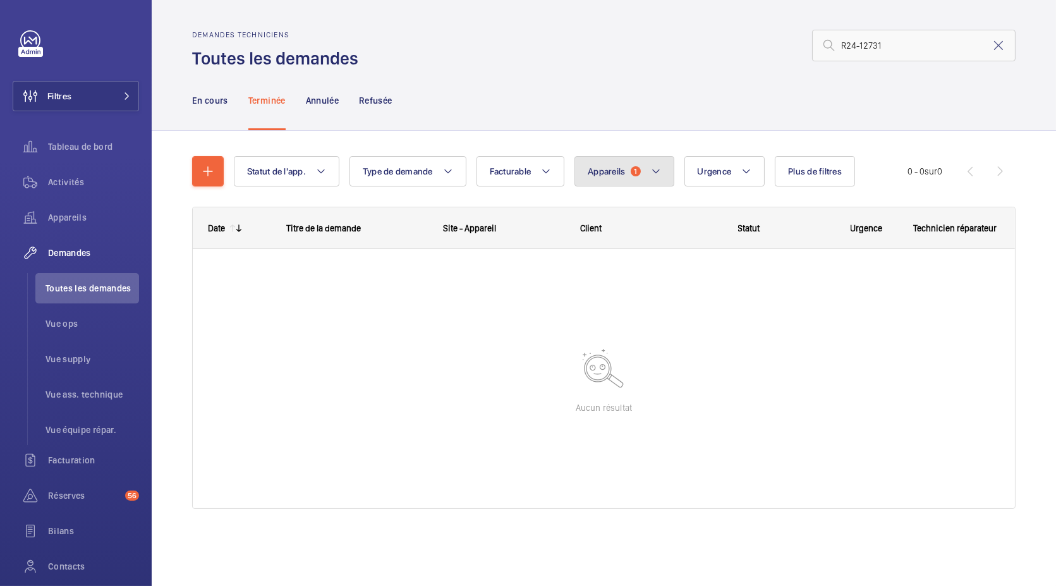
click at [628, 174] on button "Appareils 1" at bounding box center [623, 171] width 99 height 30
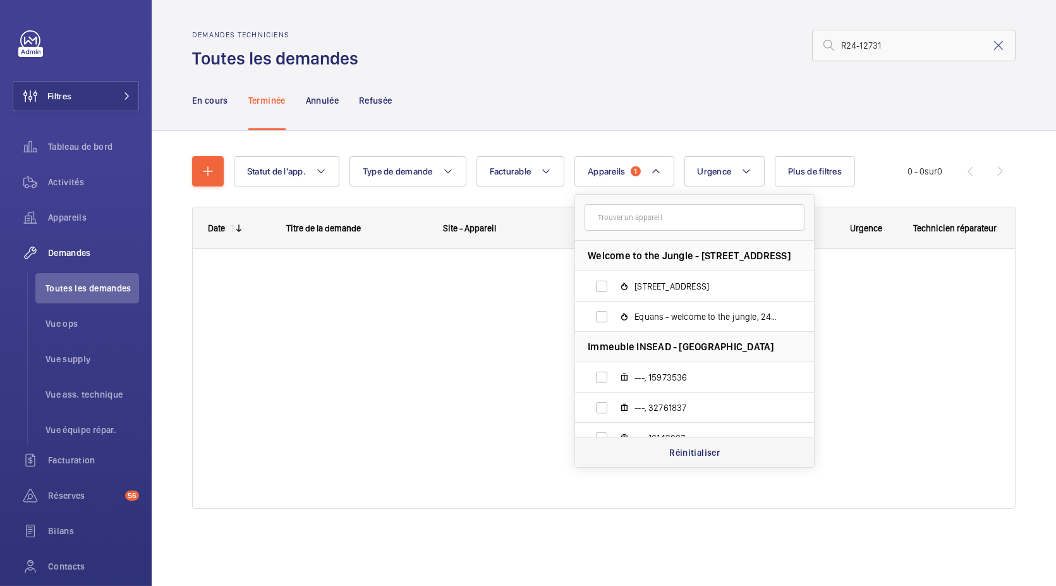
click at [696, 445] on div "Réinitialiser" at bounding box center [694, 452] width 239 height 30
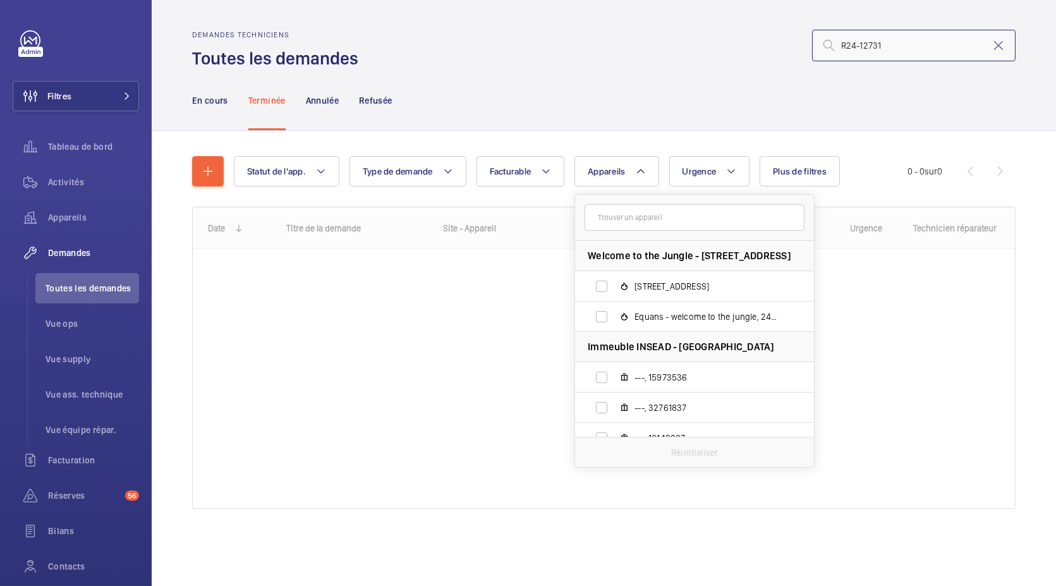
click at [910, 34] on input "R24-12731" at bounding box center [913, 46] width 203 height 32
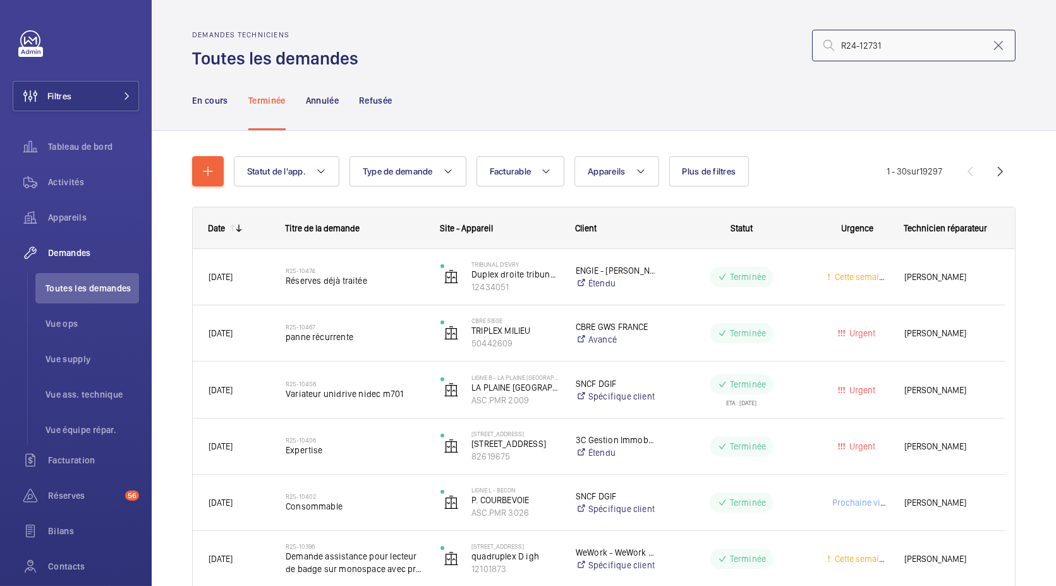
click at [891, 49] on input "R24-12731" at bounding box center [913, 46] width 203 height 32
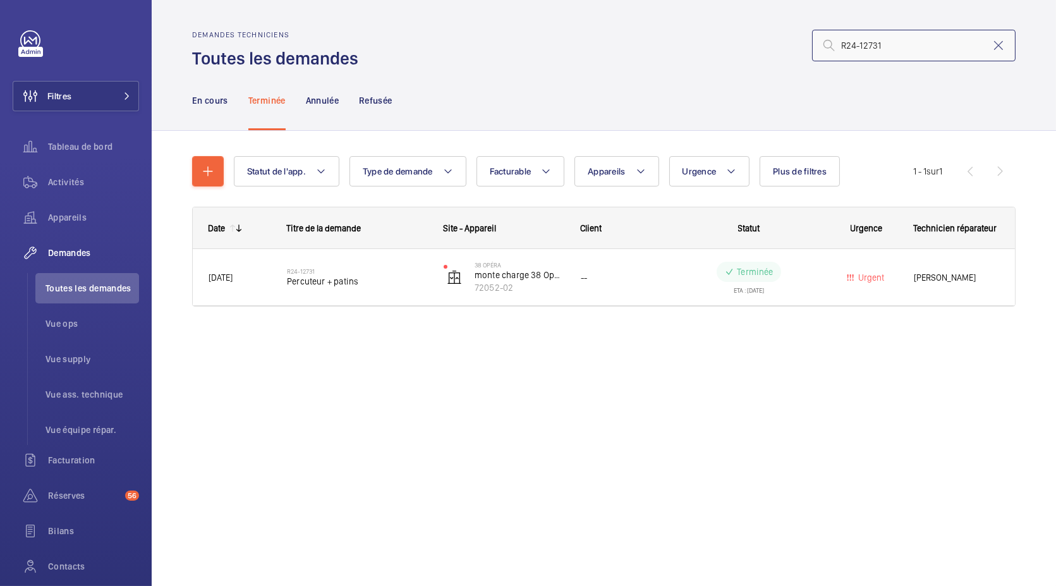
click at [854, 40] on input "R24-12731" at bounding box center [913, 46] width 203 height 32
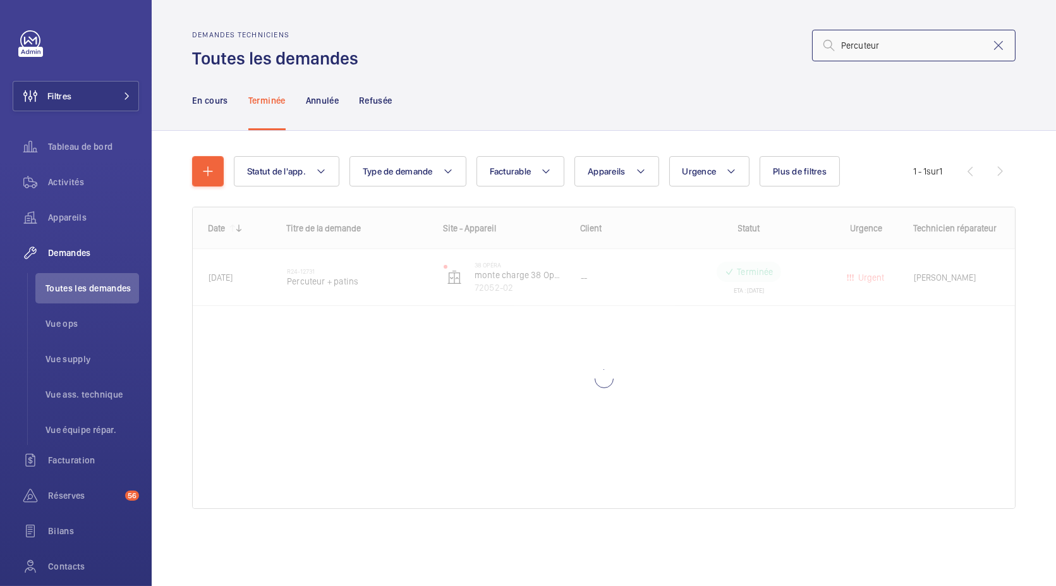
type input "Percuteur"
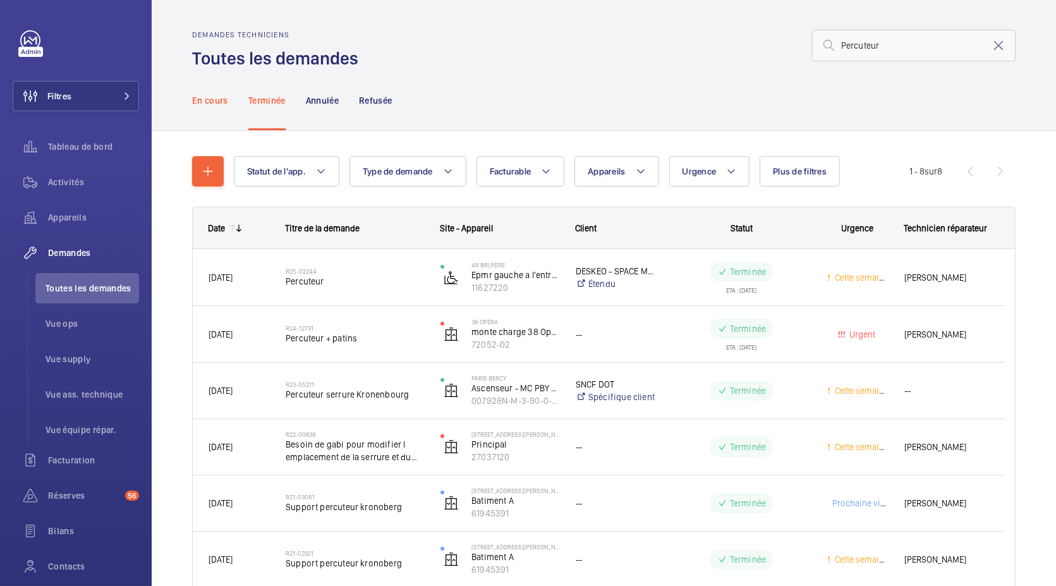
click at [206, 112] on div "En cours" at bounding box center [210, 100] width 36 height 60
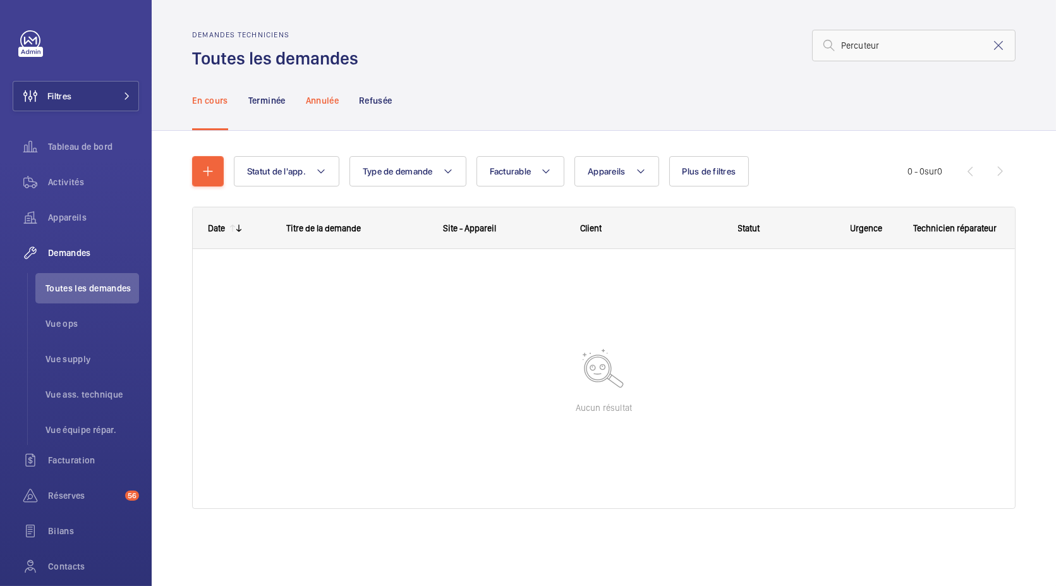
click at [321, 106] on p "Annulée" at bounding box center [322, 100] width 33 height 13
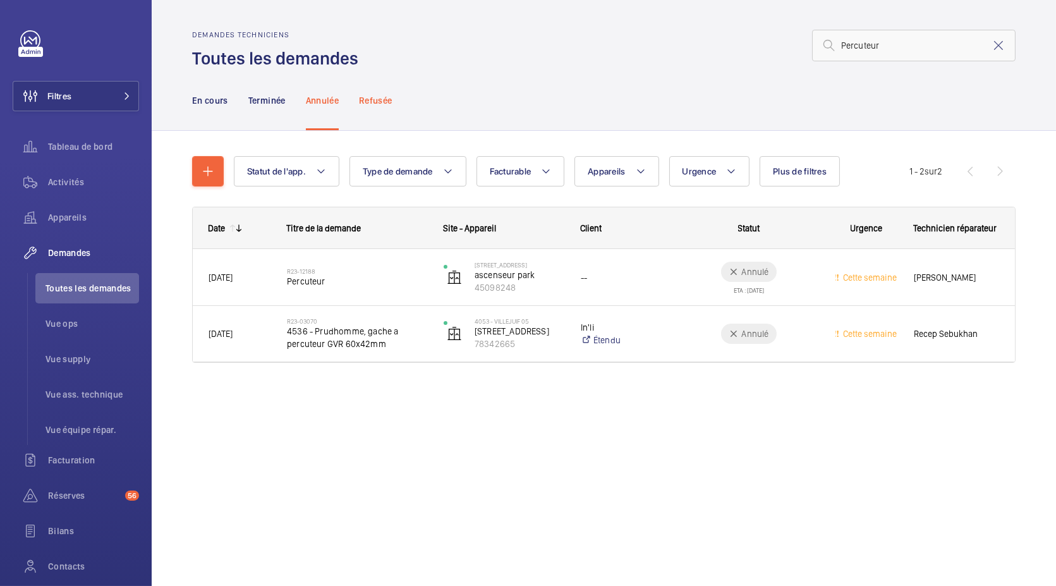
click at [379, 101] on p "Refusée" at bounding box center [375, 100] width 33 height 13
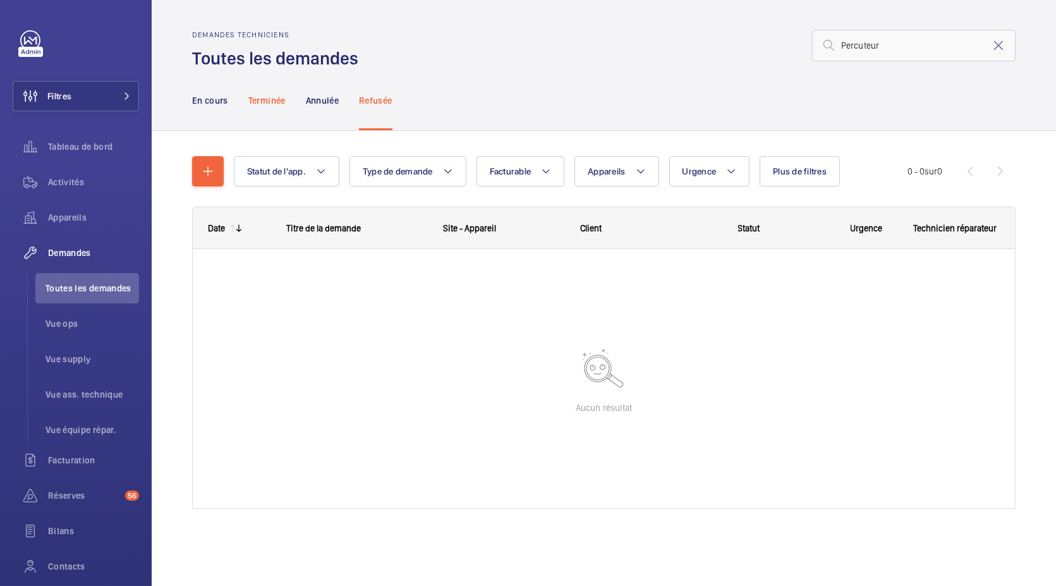
click at [274, 101] on p "Terminée" at bounding box center [266, 100] width 37 height 13
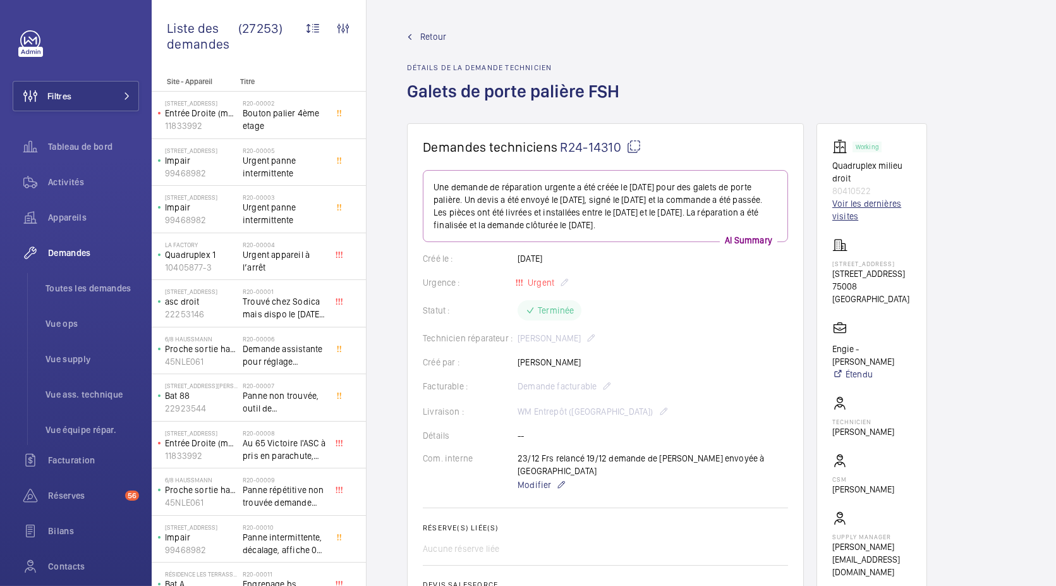
click at [870, 205] on link "Voir les dernières visites" at bounding box center [871, 209] width 79 height 25
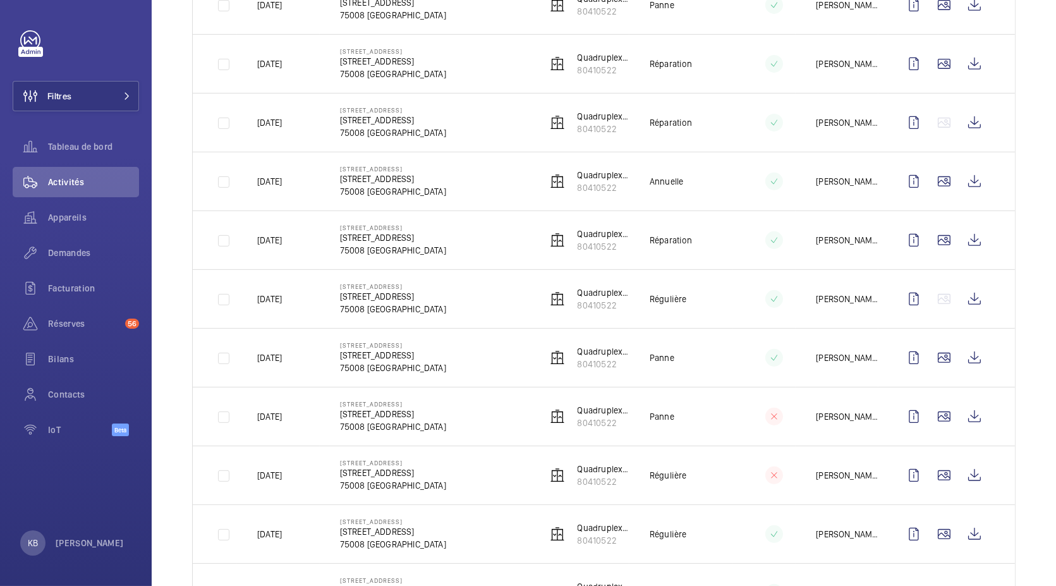
scroll to position [1024, 0]
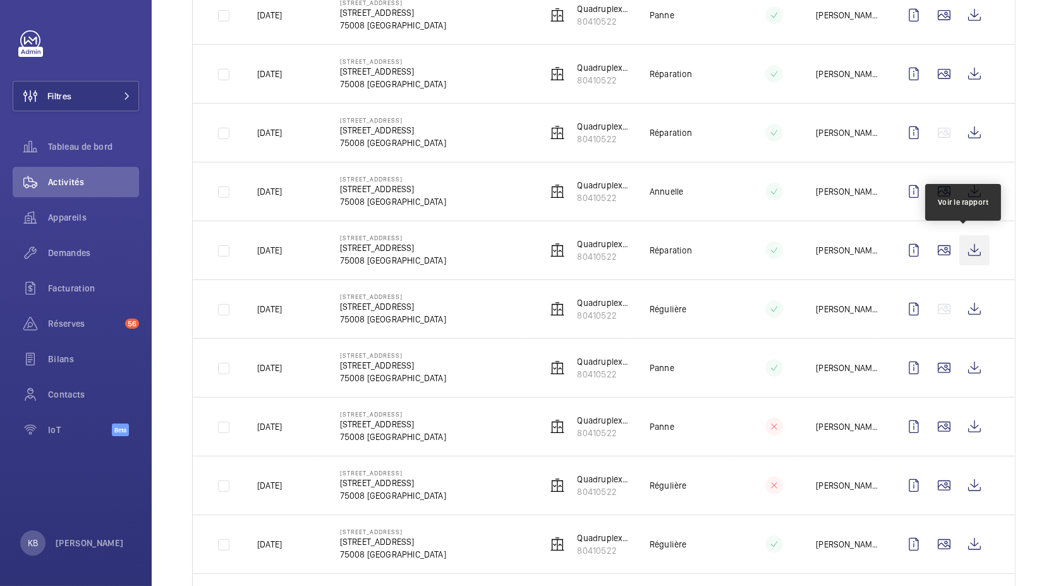
click at [964, 240] on wm-front-icon-button at bounding box center [974, 250] width 30 height 30
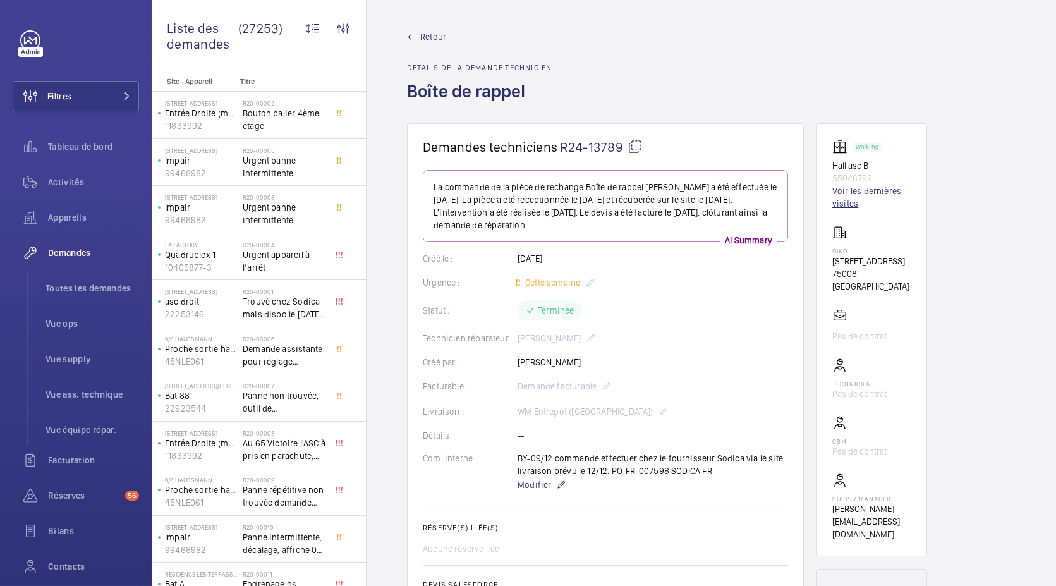
click at [852, 188] on link "Voir les dernières visites" at bounding box center [871, 197] width 79 height 25
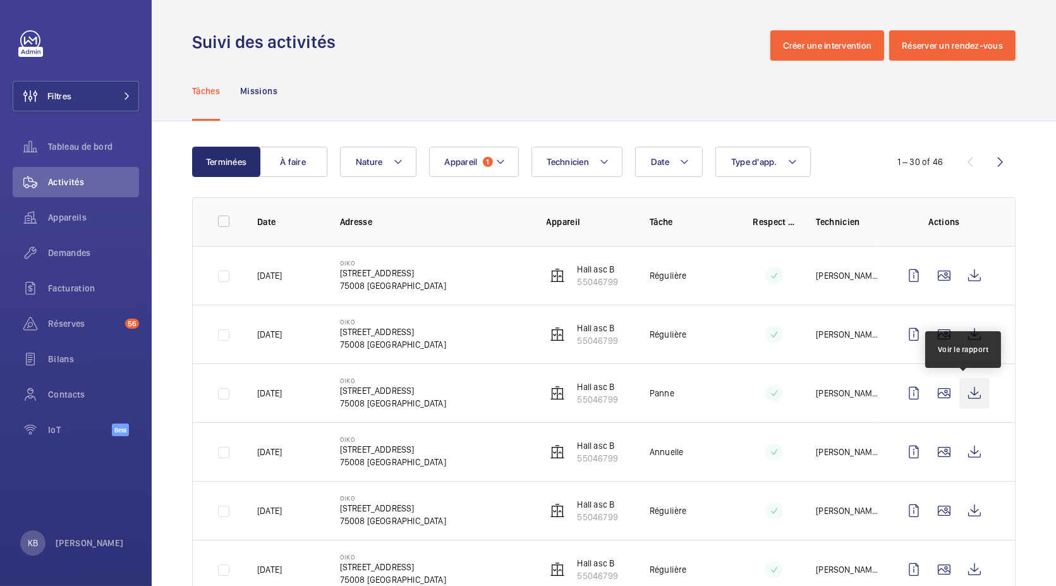
click at [968, 392] on wm-front-icon-button at bounding box center [974, 393] width 30 height 30
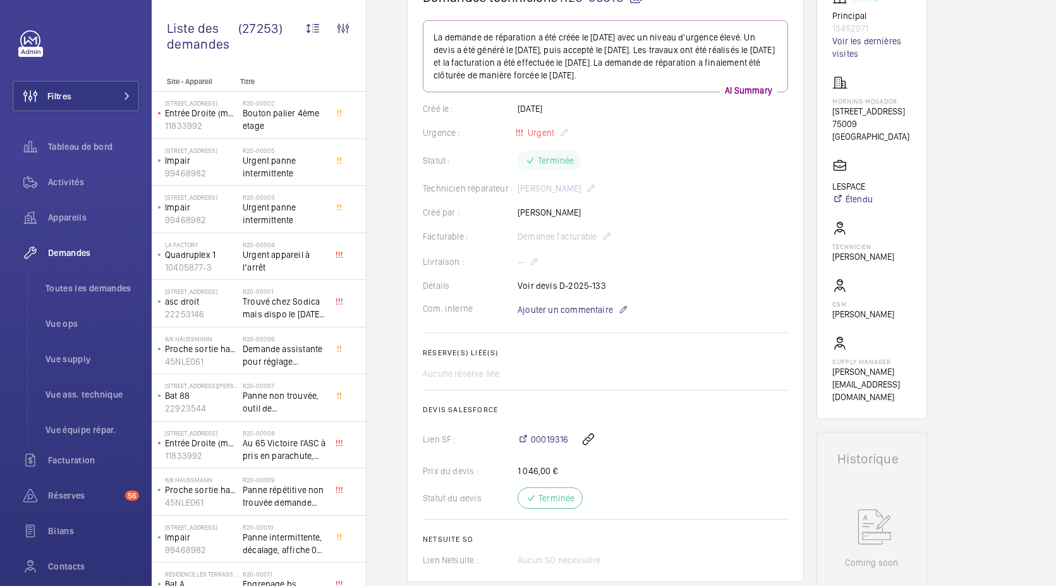
scroll to position [152, 0]
drag, startPoint x: 559, startPoint y: 284, endPoint x: 603, endPoint y: 286, distance: 43.6
click at [603, 286] on div "Détails Voir devis D-2025-133" at bounding box center [605, 283] width 365 height 13
copy p "D-2025-133"
click at [466, 240] on div "Facturable : Demande facturable" at bounding box center [605, 234] width 365 height 15
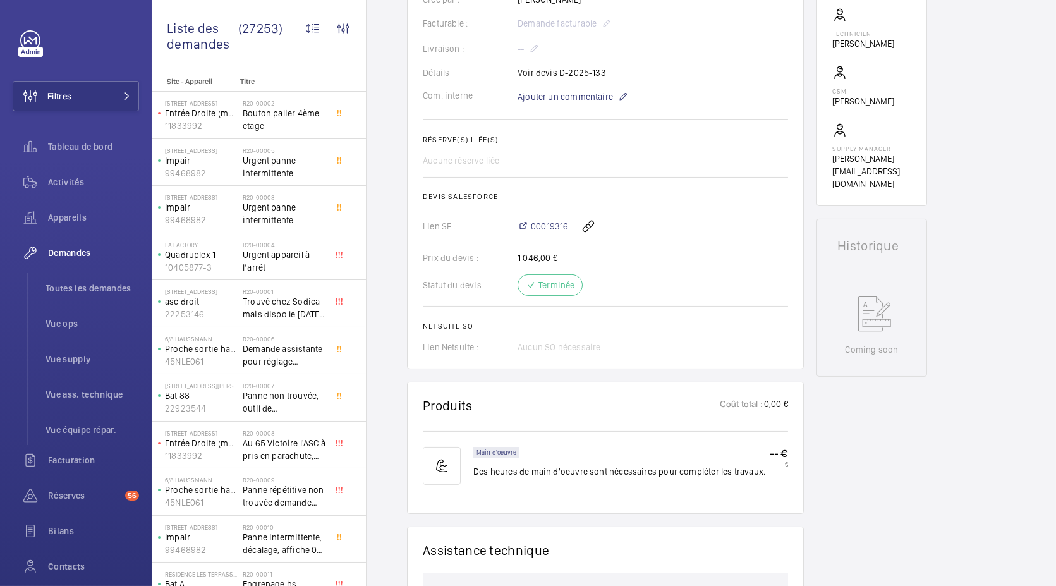
scroll to position [363, 0]
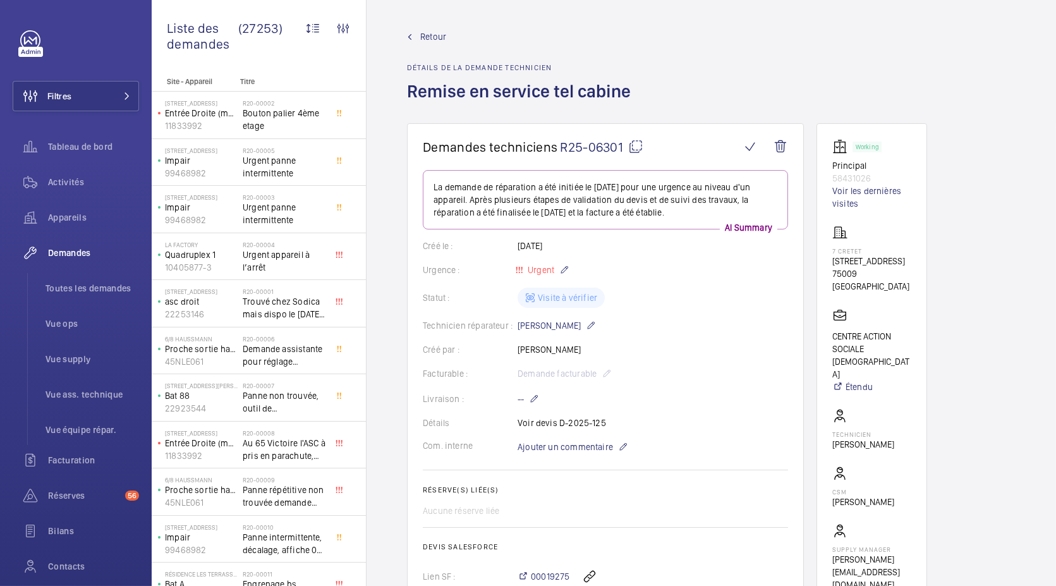
click at [375, 111] on wm-front-admin-header "Retour Détails de la demande technicien Remise en service tel cabine" at bounding box center [711, 61] width 689 height 123
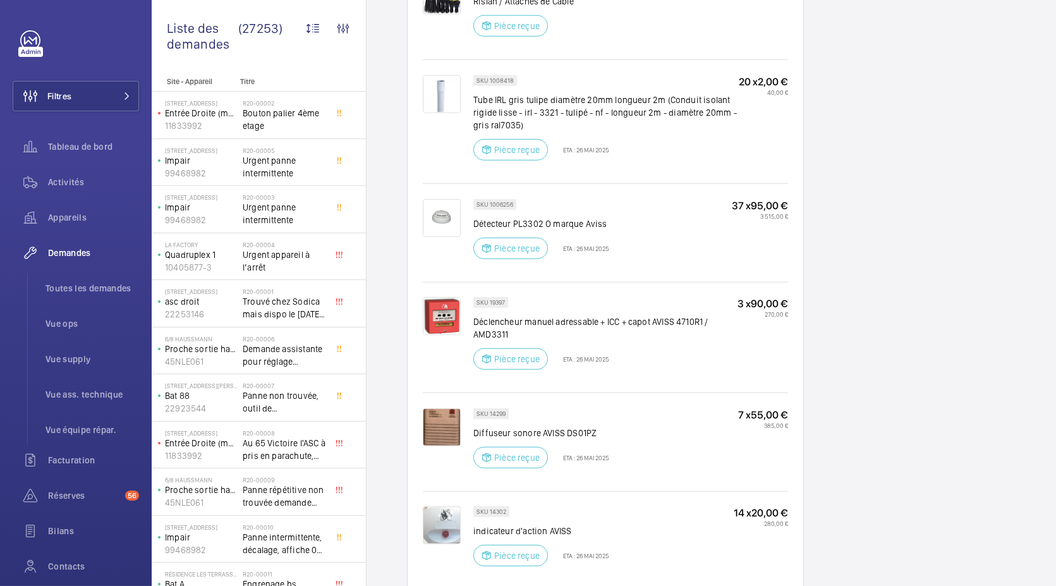
scroll to position [2078, 0]
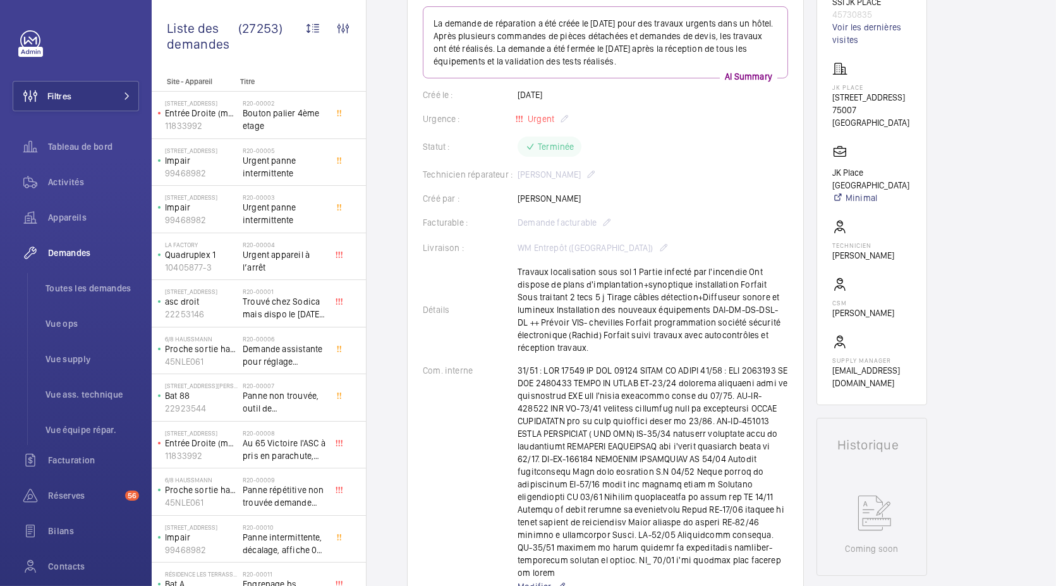
scroll to position [0, 0]
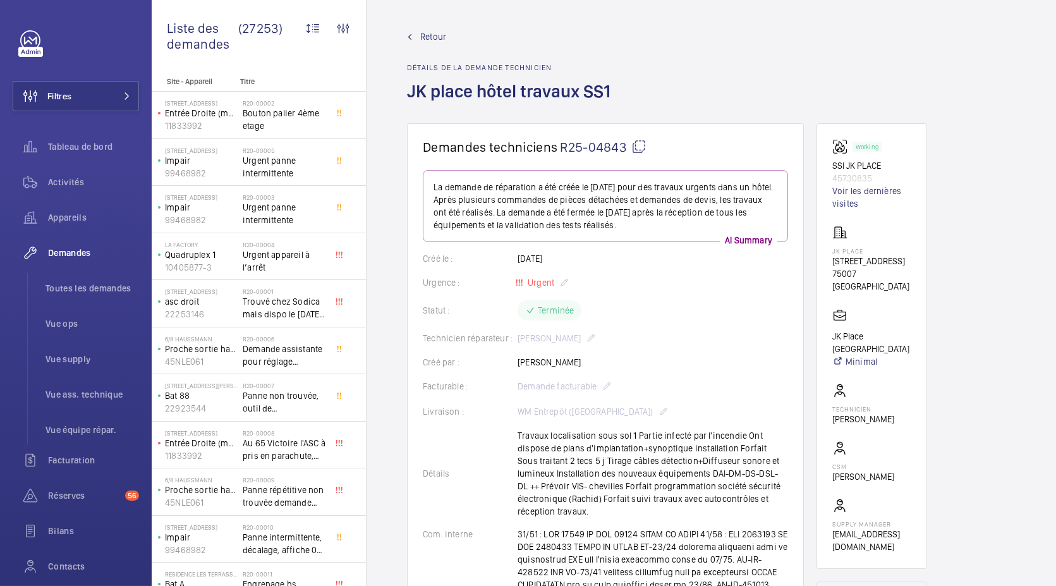
click at [638, 143] on mat-icon at bounding box center [638, 146] width 15 height 15
click at [434, 37] on span "Retour" at bounding box center [433, 36] width 26 height 13
click at [430, 39] on span "Retour" at bounding box center [433, 36] width 26 height 13
click at [105, 290] on span "Toutes les demandes" at bounding box center [93, 288] width 94 height 13
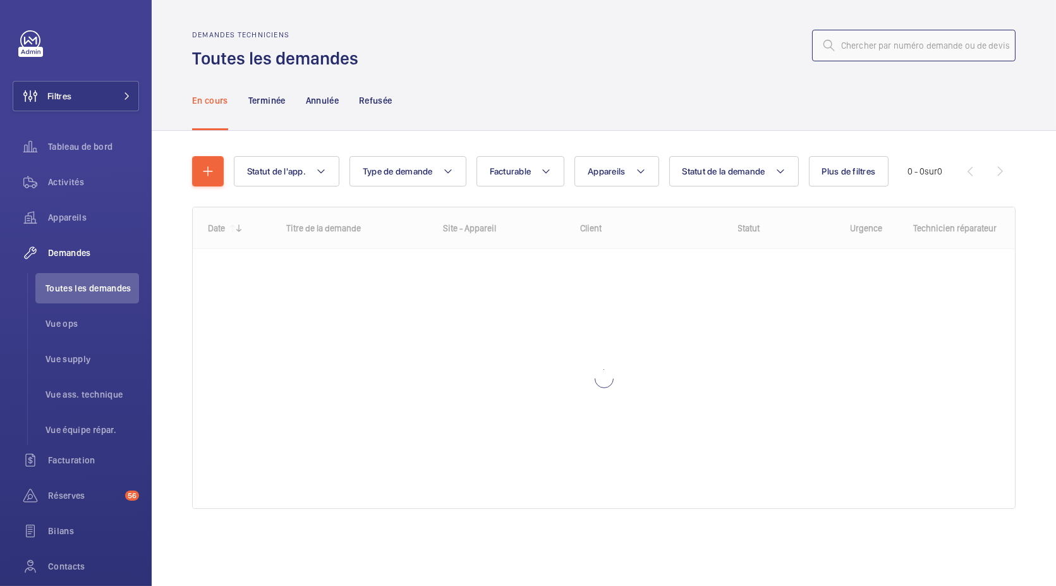
click at [863, 48] on input "text" at bounding box center [913, 46] width 203 height 32
paste input "R25-04813"
type input "R25-04813"
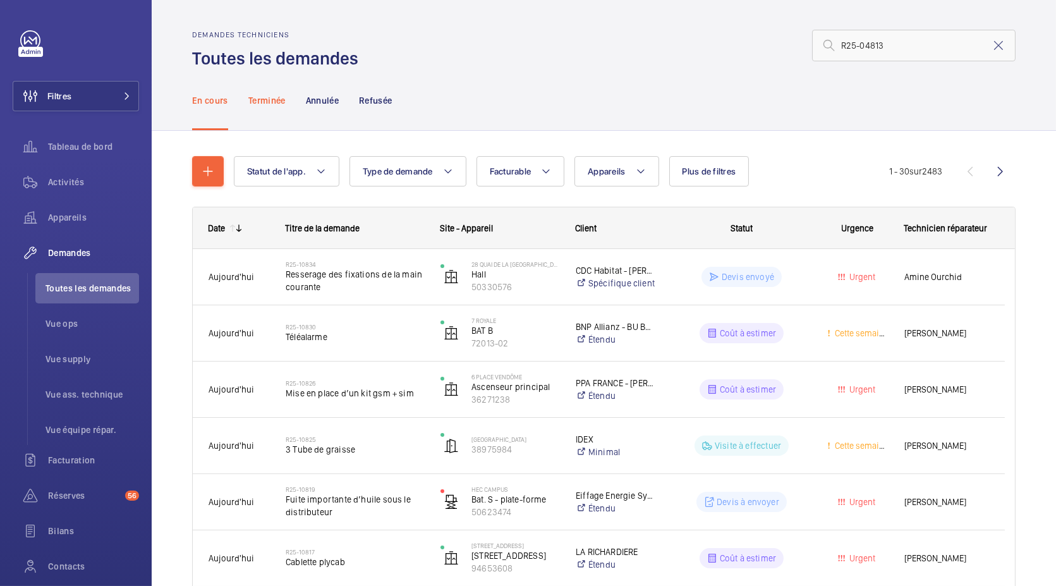
click at [264, 104] on p "Terminée" at bounding box center [266, 100] width 37 height 13
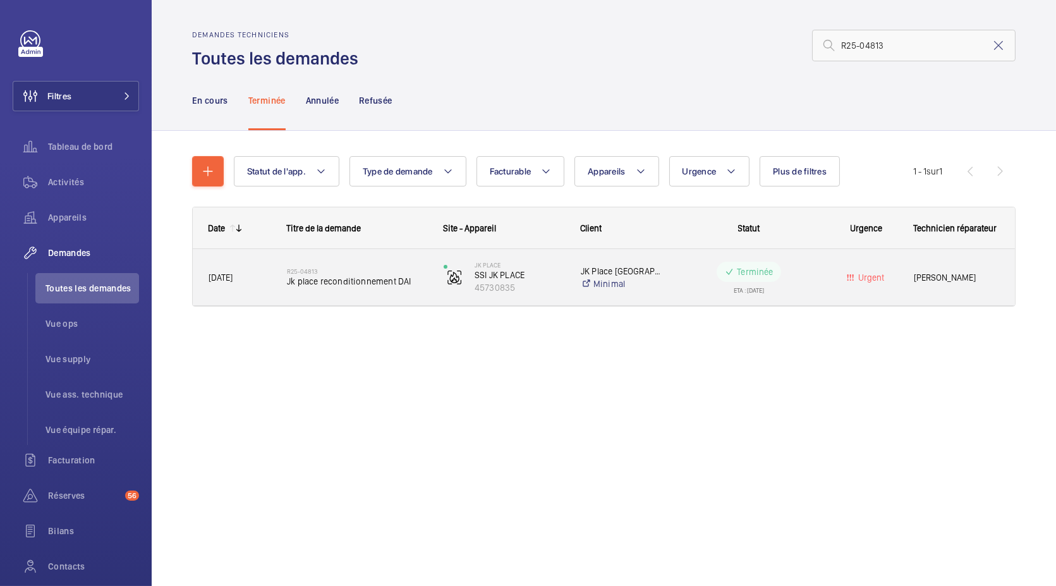
click at [339, 286] on span "Jk place reconditionnement DAI" at bounding box center [357, 281] width 140 height 13
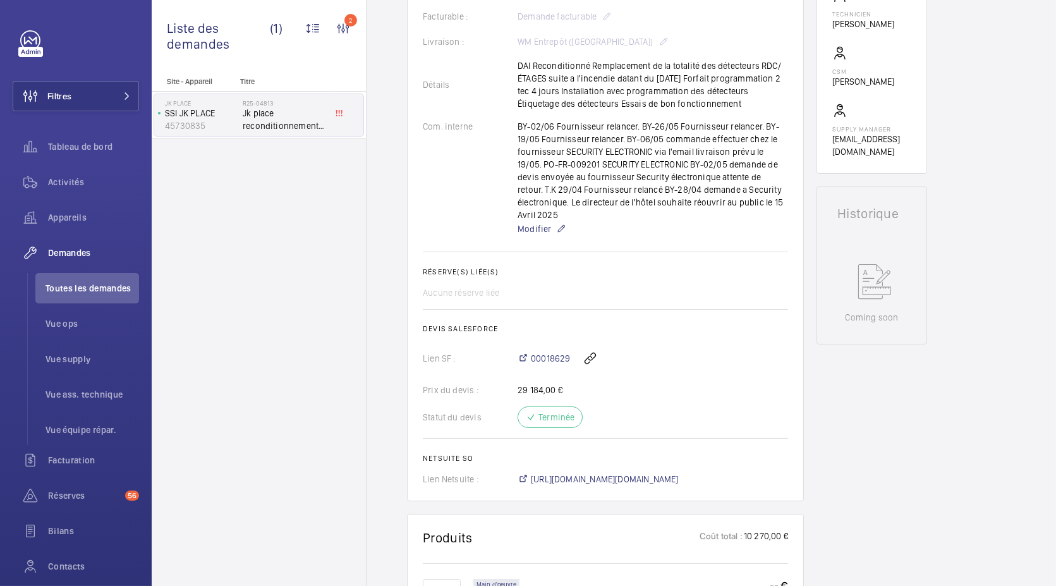
scroll to position [406, 0]
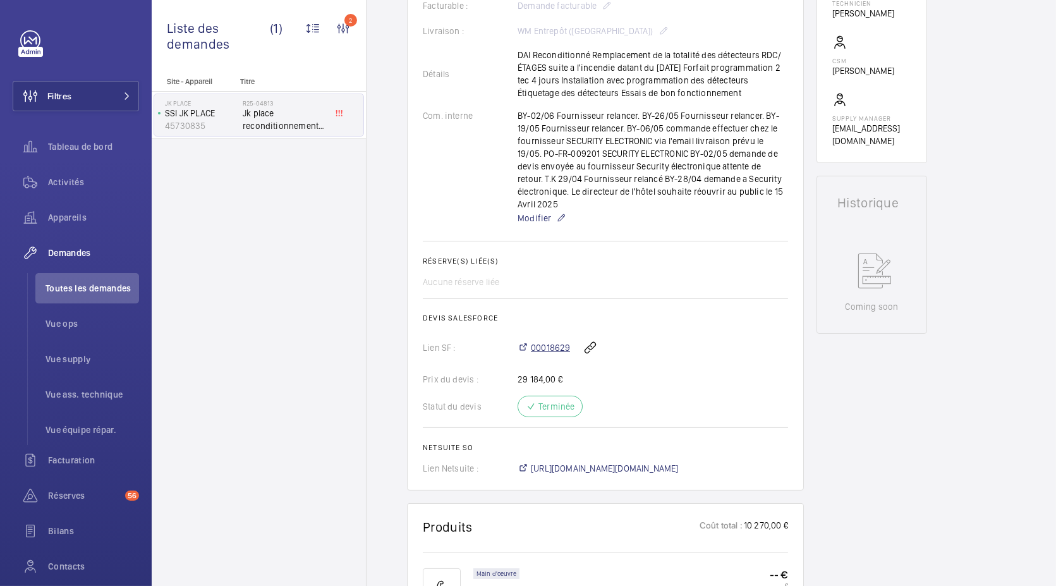
click at [549, 341] on span "00018629" at bounding box center [550, 347] width 39 height 13
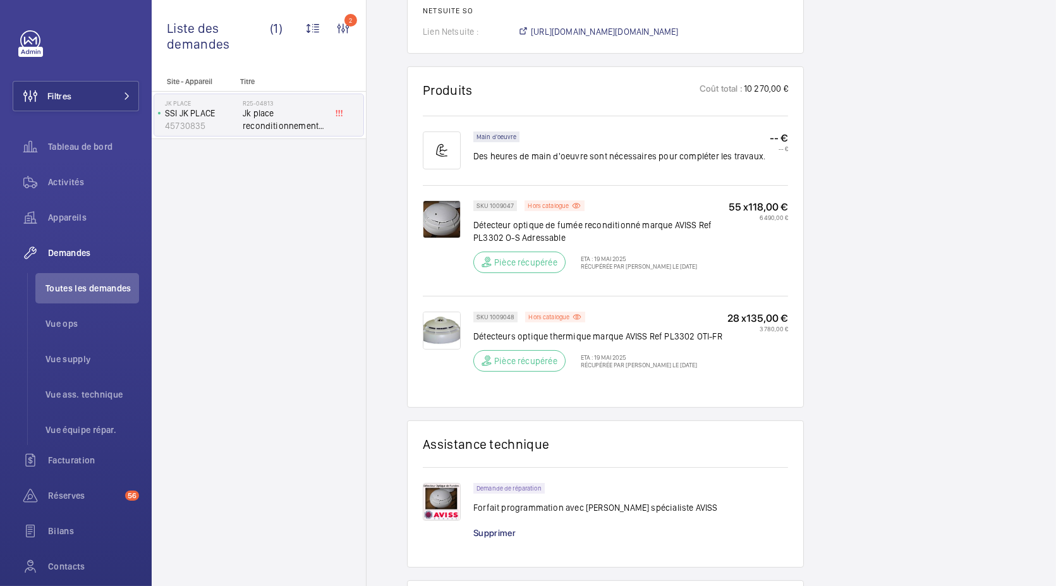
scroll to position [825, 0]
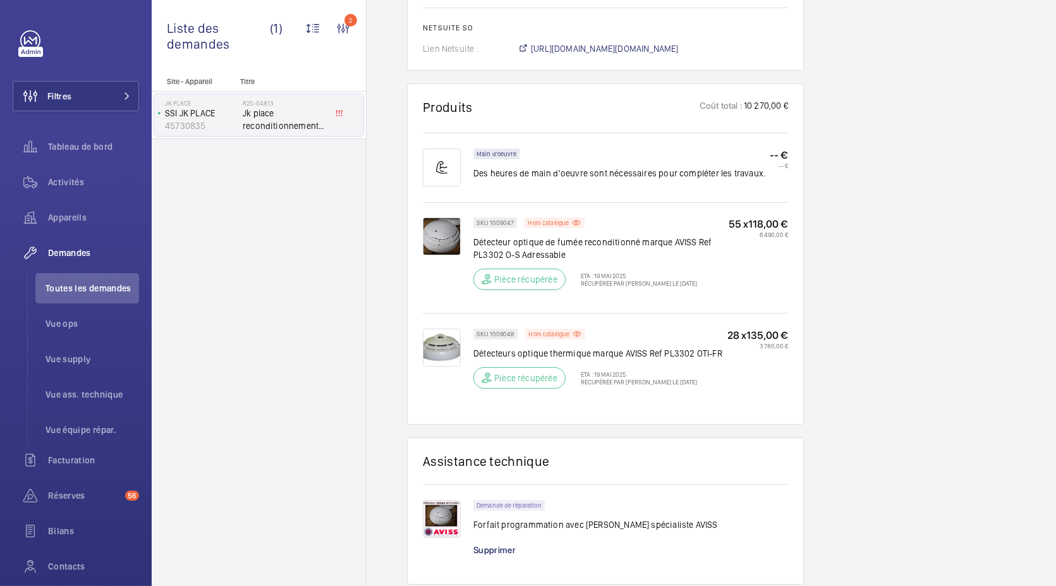
click at [310, 411] on div "Site - Appareil Titre JK PLACE SSI JK PLACE 45730835 R25-04813 Jk place recondi…" at bounding box center [259, 331] width 214 height 509
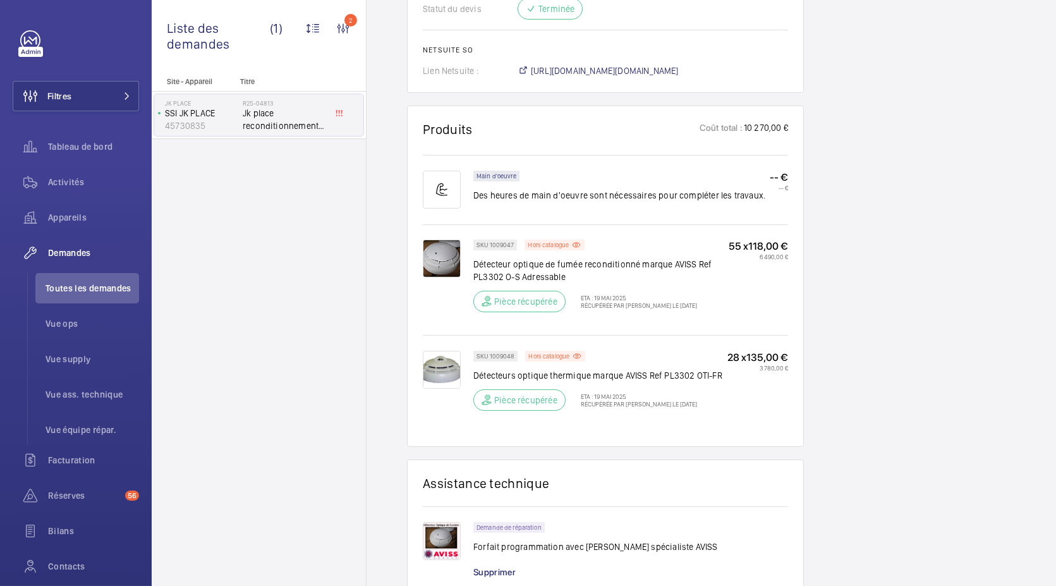
click at [290, 245] on div "Site - Appareil Titre JK PLACE SSI JK PLACE 45730835 R25-04813 Jk place recondi…" at bounding box center [259, 331] width 214 height 509
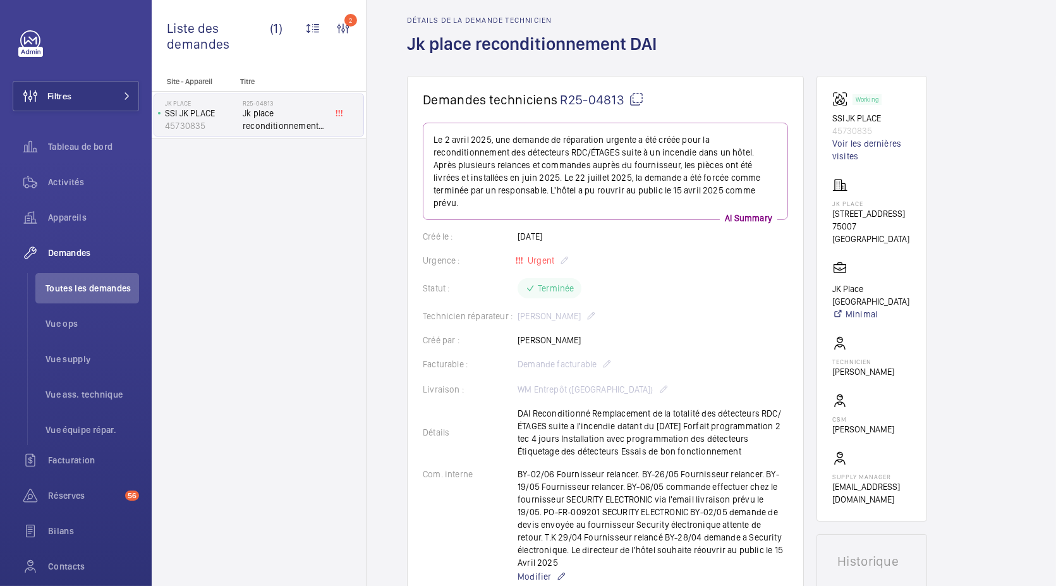
scroll to position [0, 0]
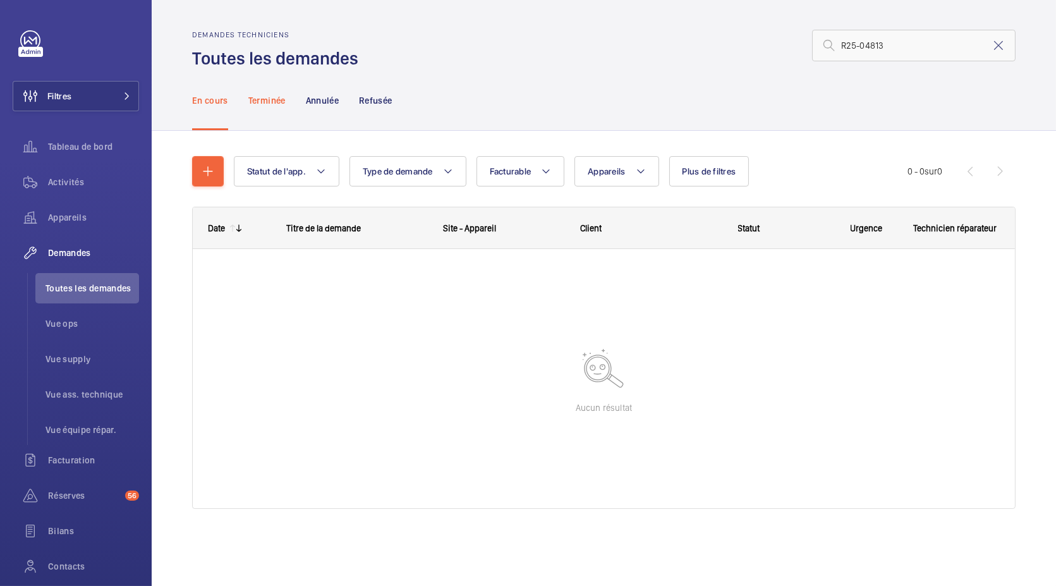
click at [272, 102] on p "Terminée" at bounding box center [266, 100] width 37 height 13
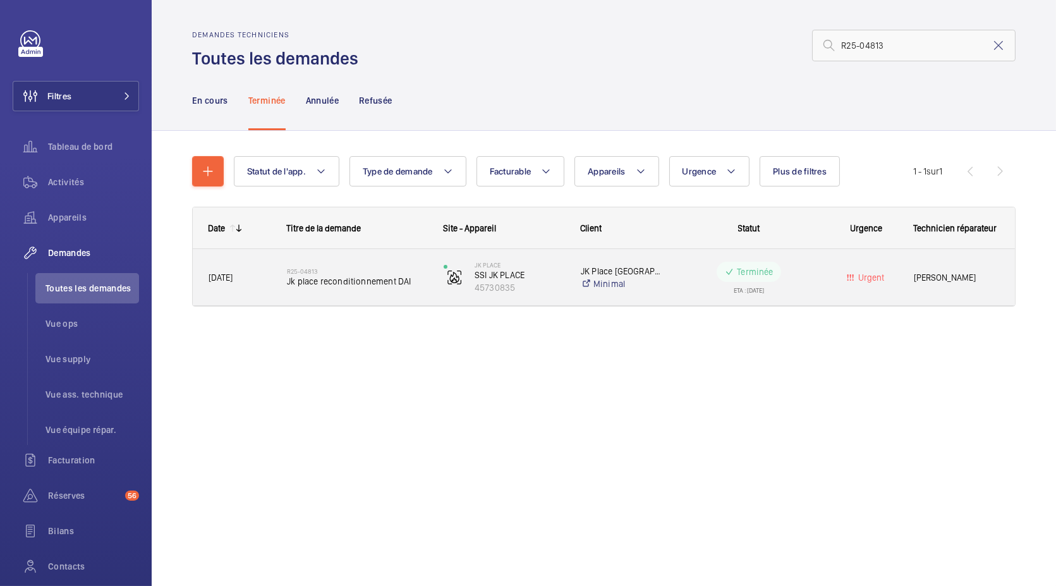
click at [375, 273] on h2 "R25-04813" at bounding box center [357, 271] width 140 height 8
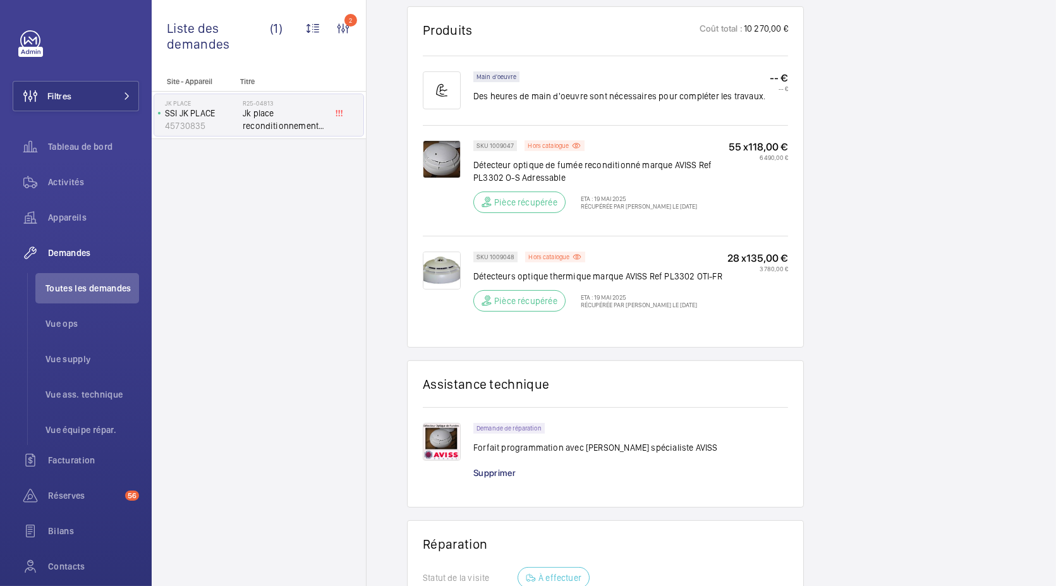
scroll to position [901, 0]
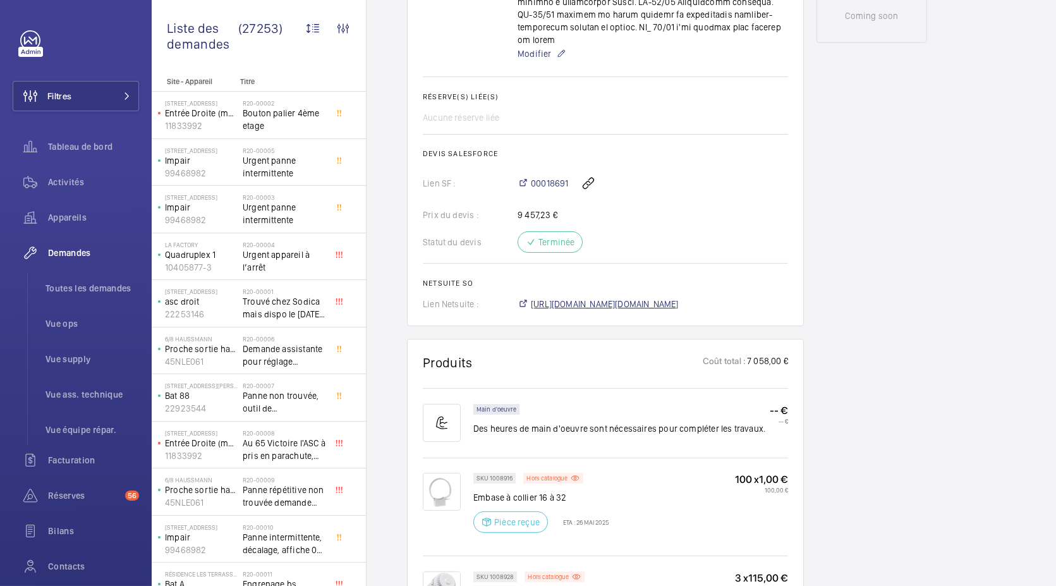
scroll to position [695, 0]
click at [652, 299] on span "[URL][DOMAIN_NAME][DOMAIN_NAME]" at bounding box center [605, 305] width 148 height 13
